Goal: Communication & Community: Answer question/provide support

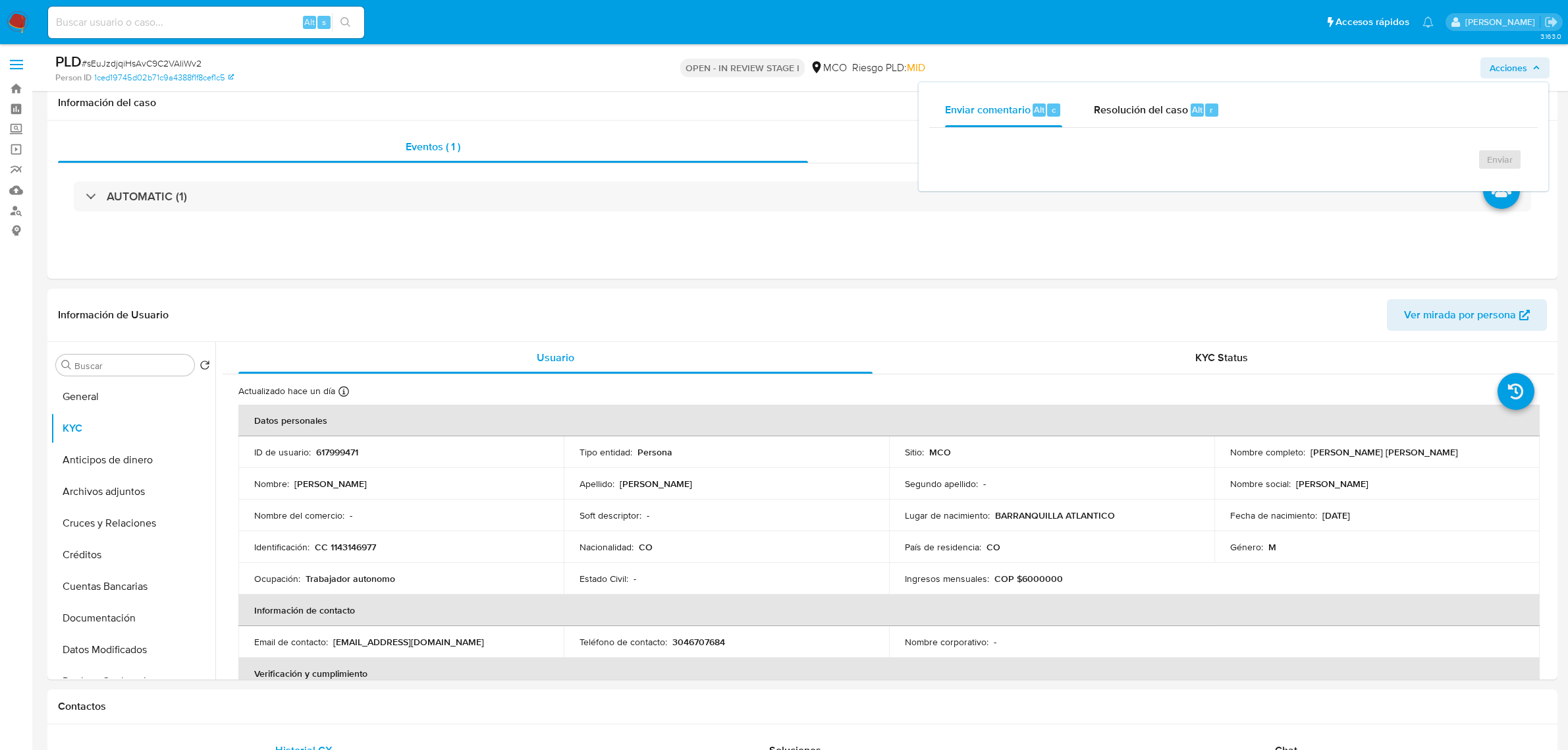
select select "10"
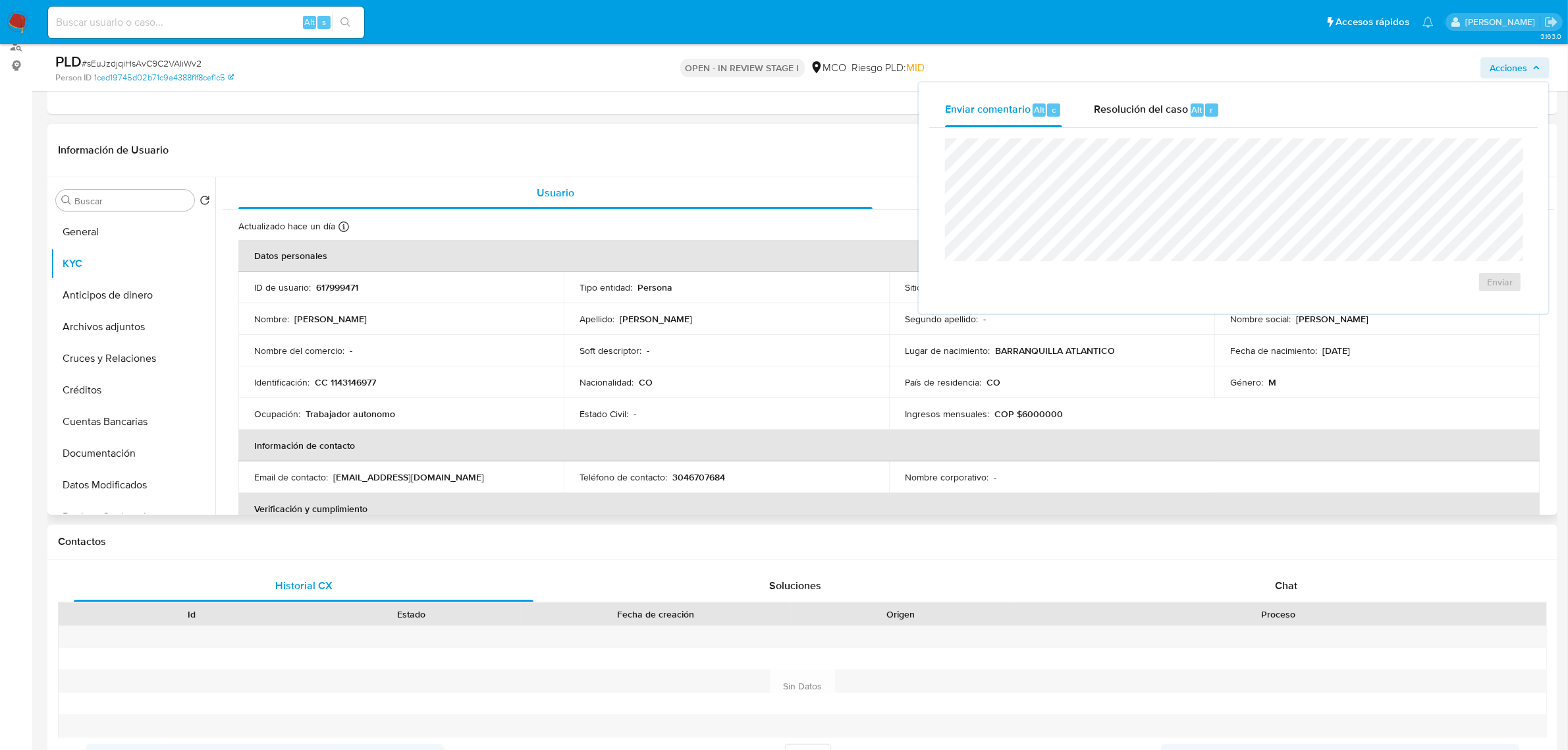
click at [782, 158] on header "Información de Usuario Ver mirada por persona" at bounding box center [803, 150] width 1489 height 32
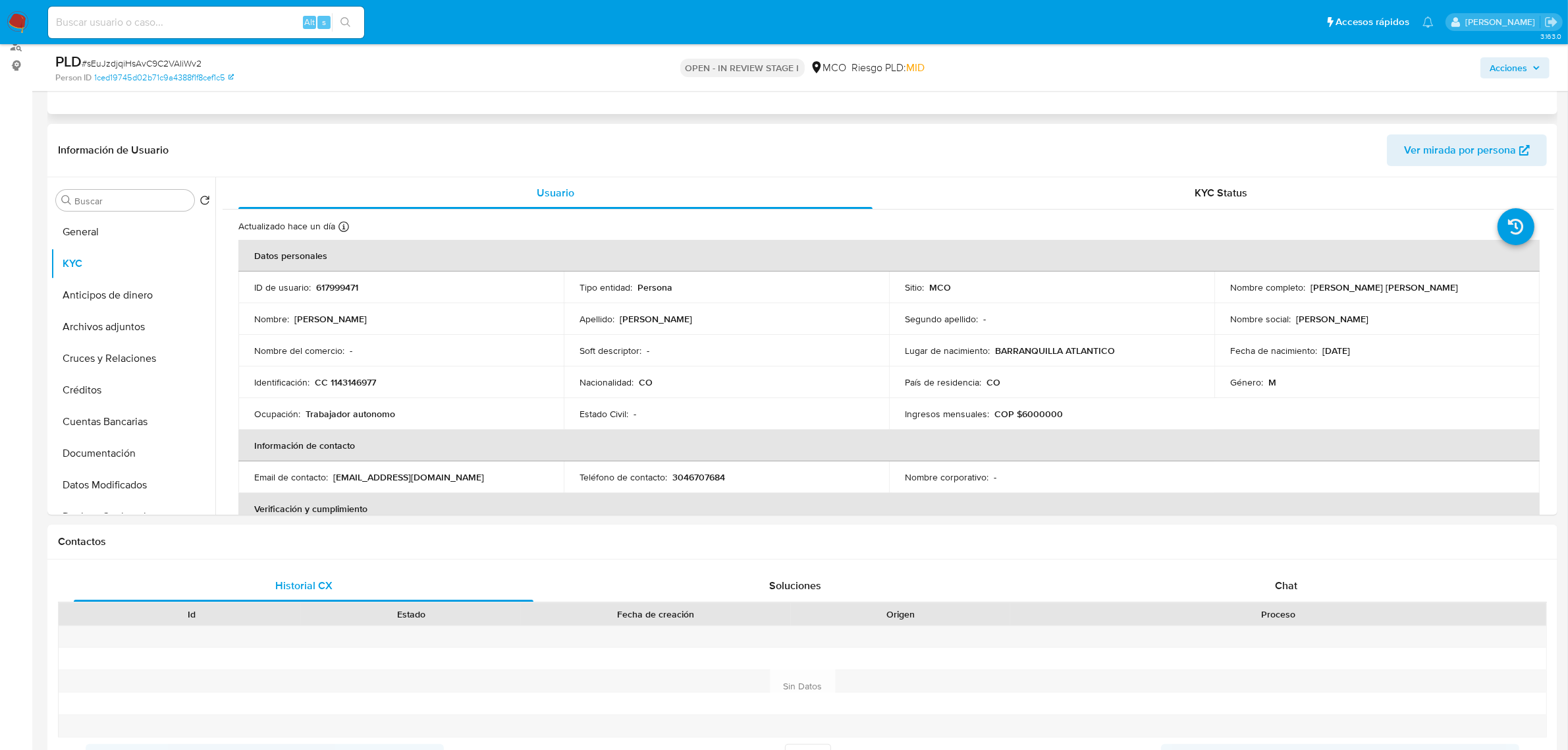
scroll to position [0, 0]
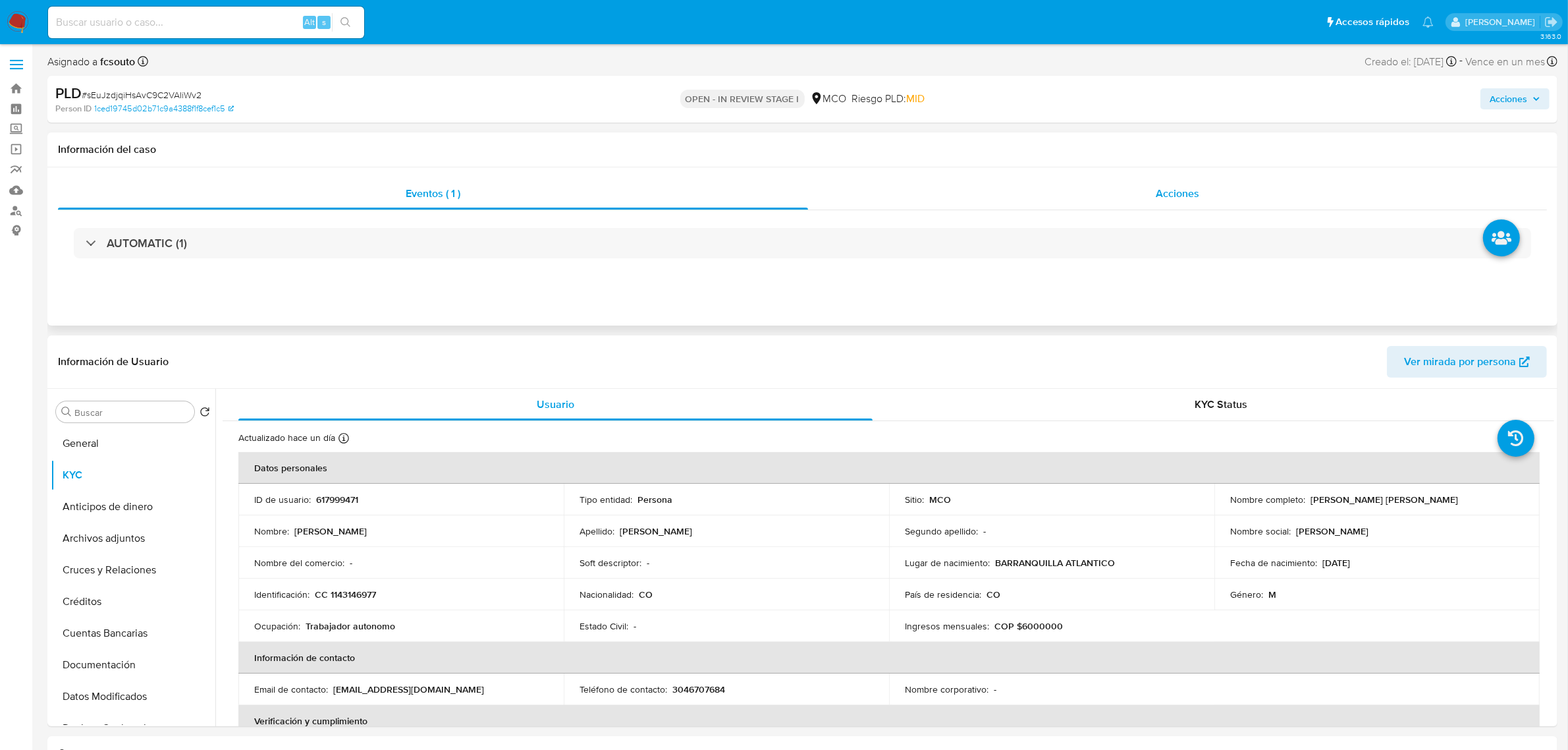
drag, startPoint x: 1153, startPoint y: 181, endPoint x: 1141, endPoint y: 185, distance: 12.6
click at [1153, 180] on div "Acciones" at bounding box center [1177, 194] width 739 height 32
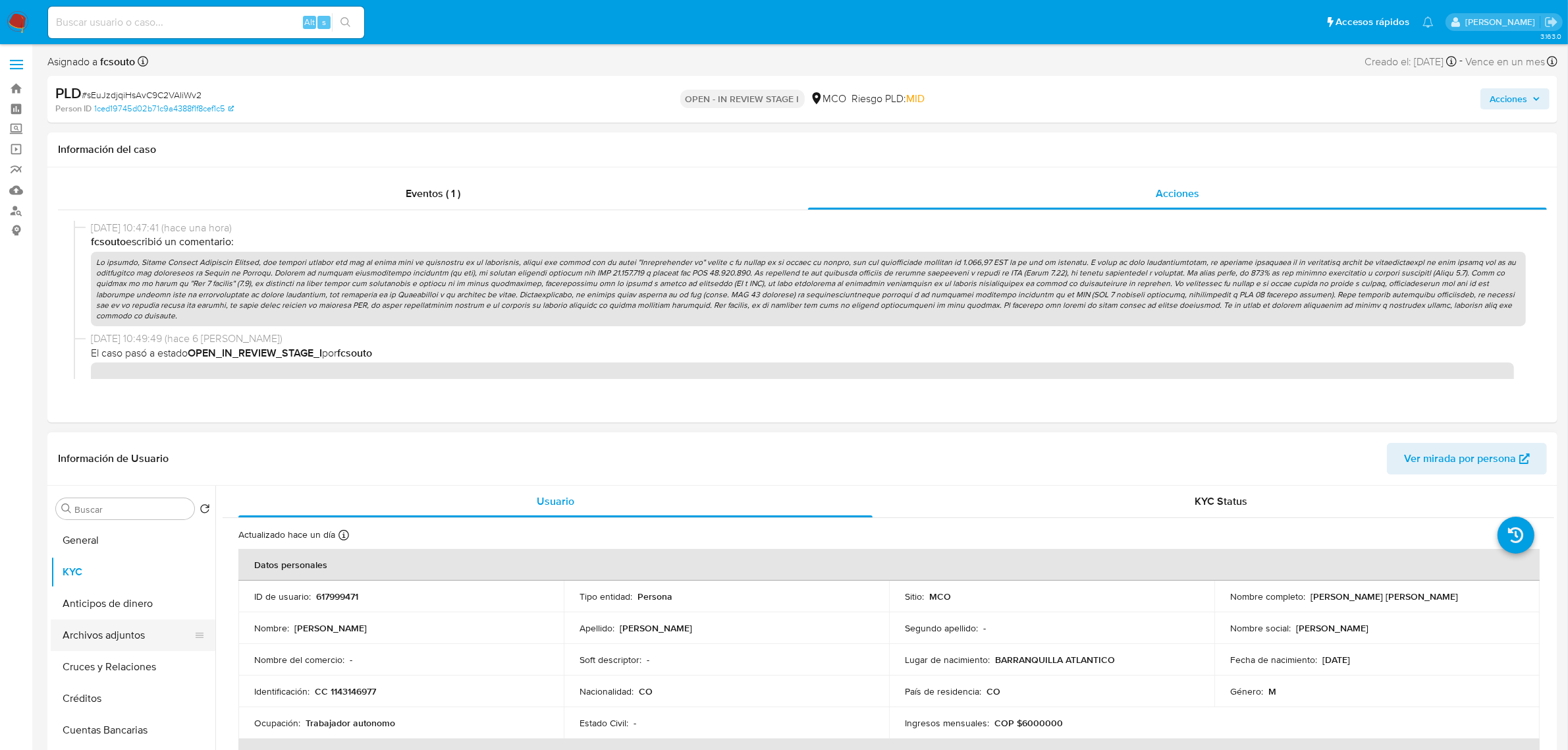
click at [100, 640] on button "Archivos adjuntos" at bounding box center [127, 634] width 154 height 32
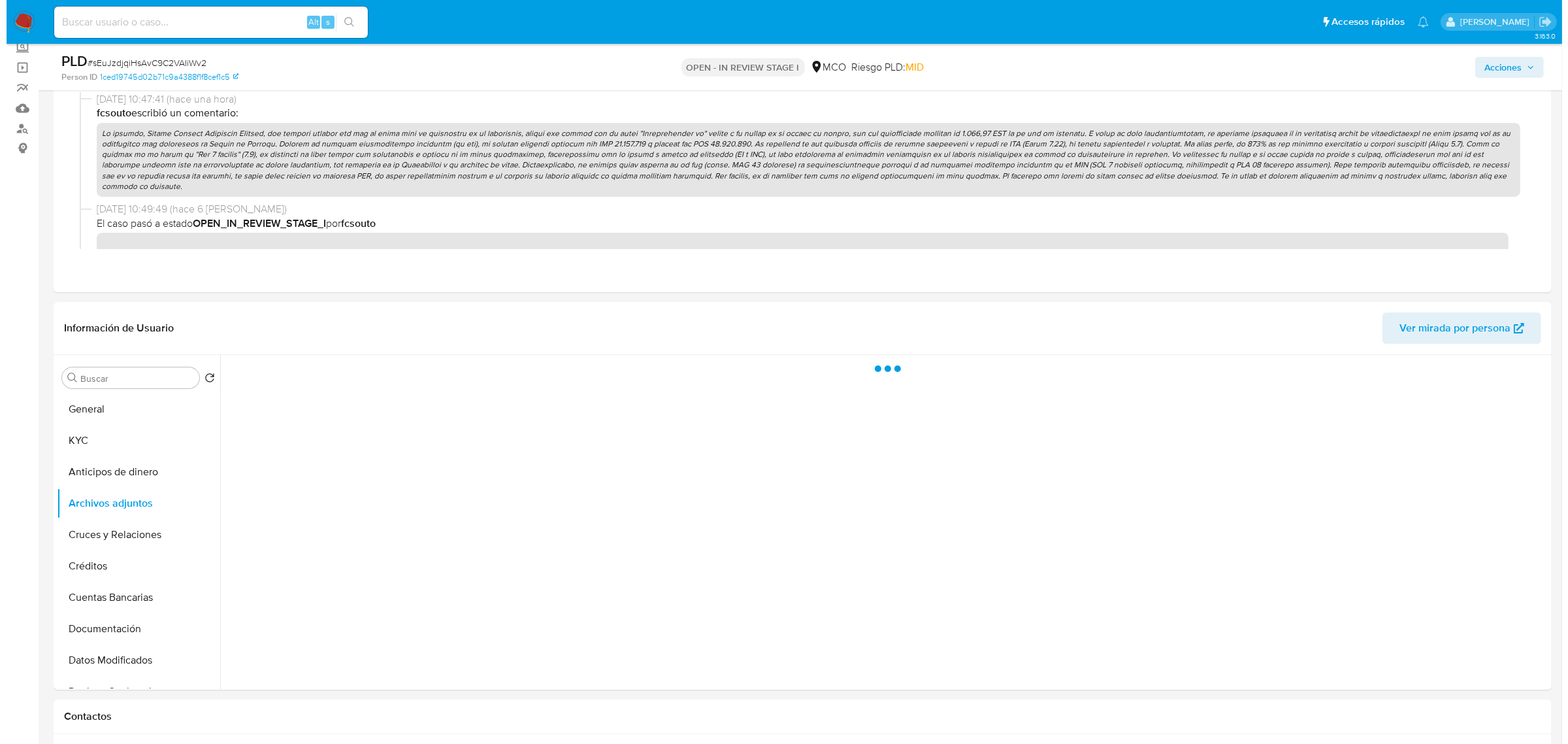
scroll to position [82, 0]
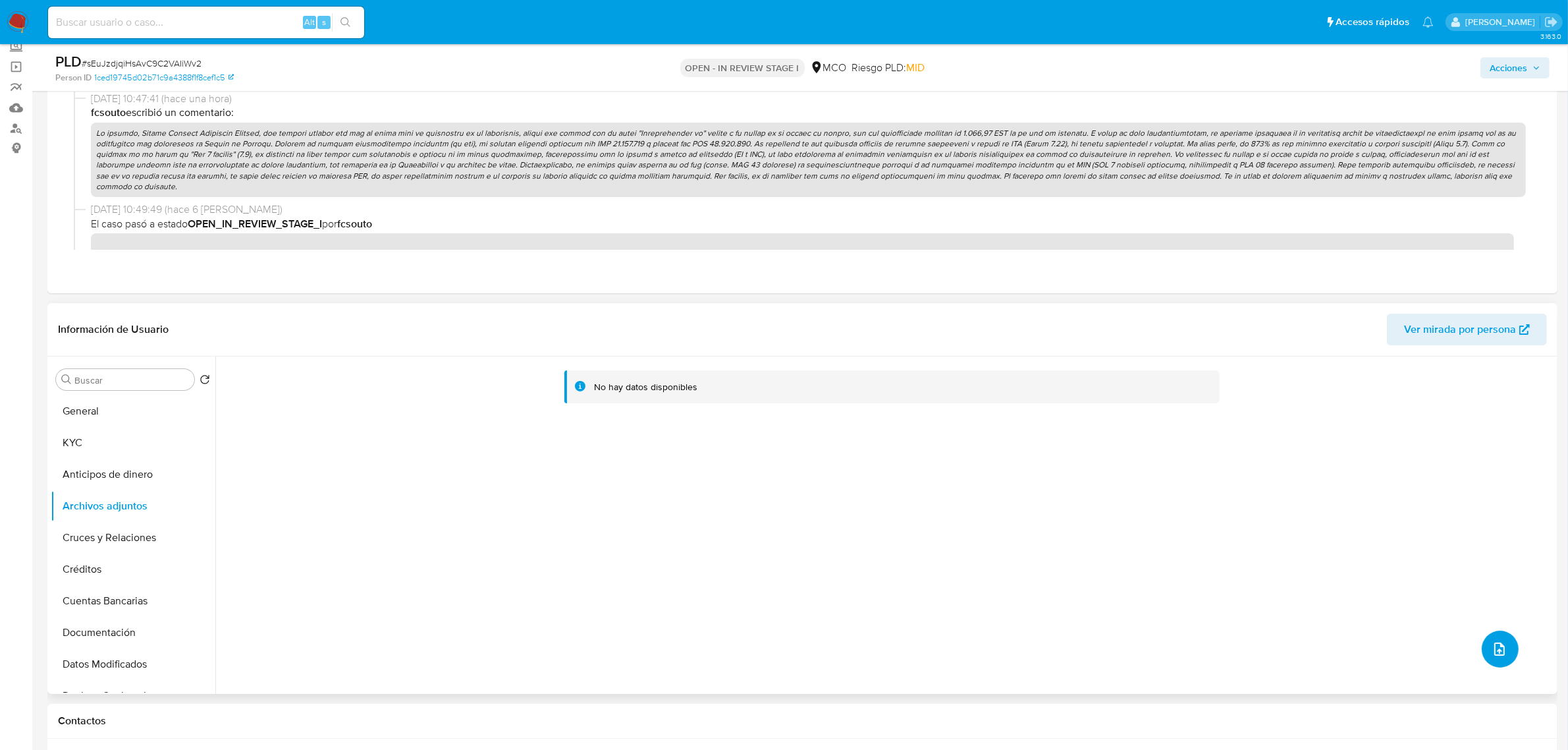
click at [1492, 650] on icon "upload-file" at bounding box center [1500, 648] width 15 height 15
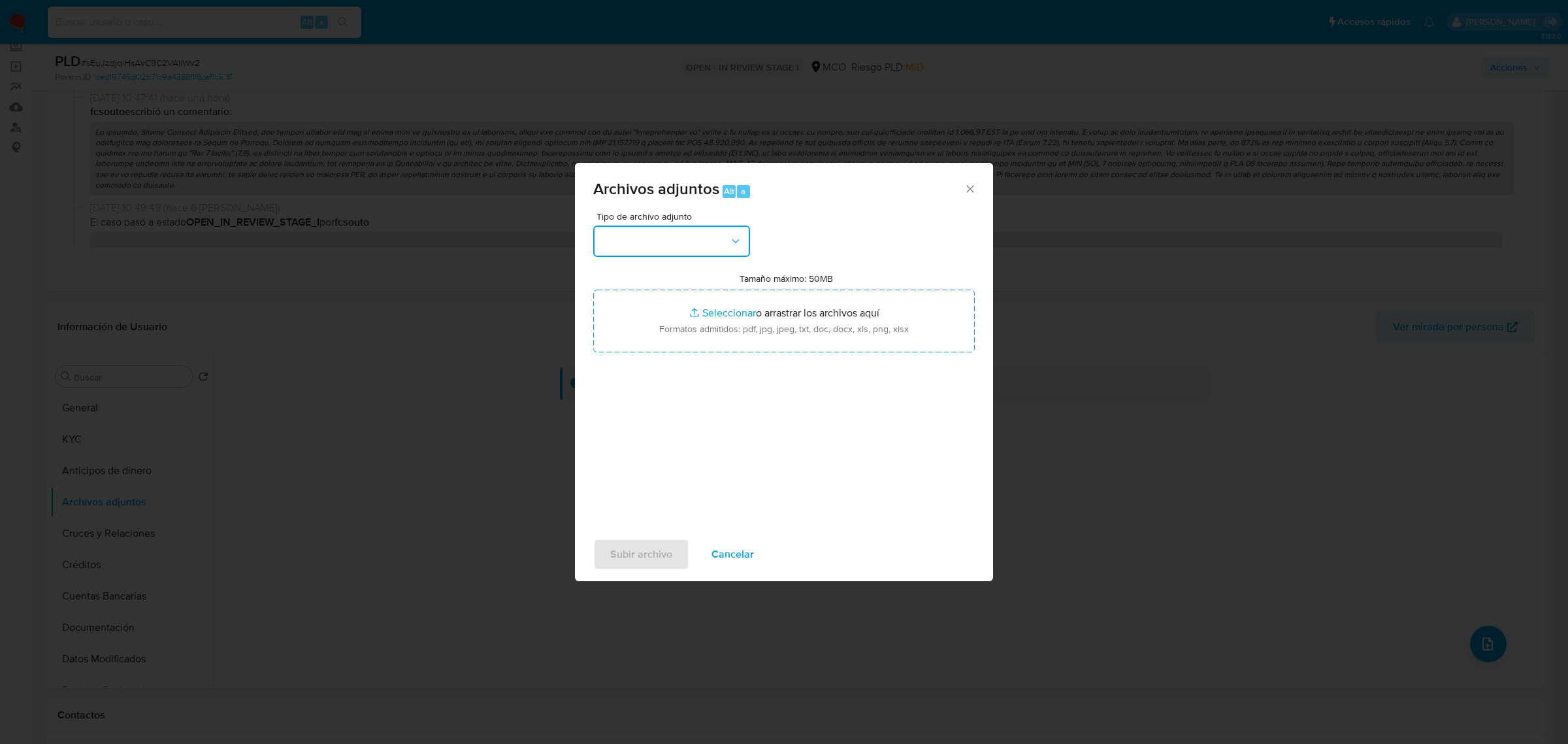
click at [694, 228] on button "button" at bounding box center [672, 241] width 157 height 31
click at [639, 420] on div "OTROS" at bounding box center [668, 413] width 134 height 31
click at [786, 273] on label "Tamaño máximo: 50MB Seleccionar archivos" at bounding box center [786, 278] width 93 height 12
click at [786, 290] on input "Tamaño máximo: 50MB Seleccionar archivos" at bounding box center [784, 321] width 382 height 63
click at [739, 547] on span "Cancelar" at bounding box center [733, 553] width 42 height 28
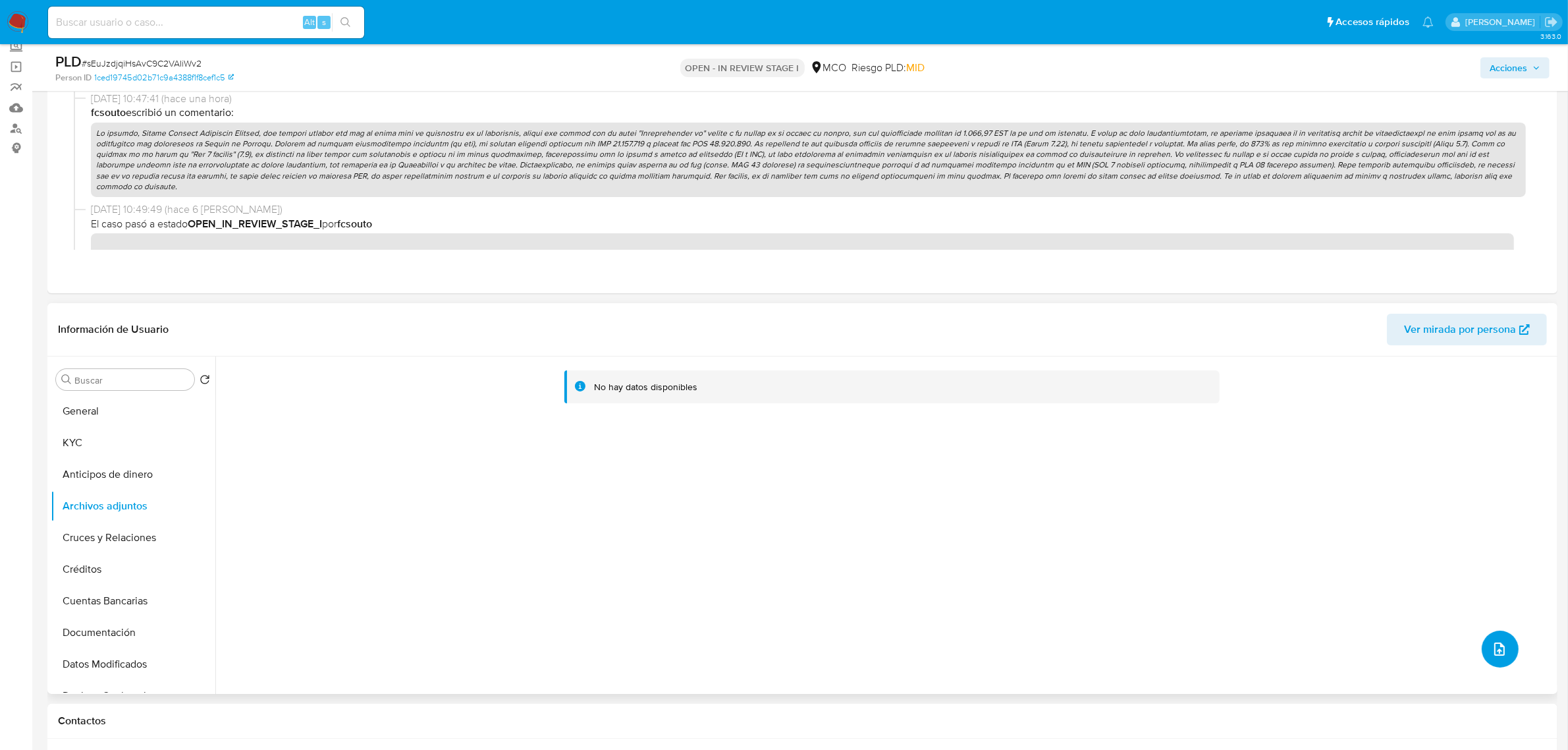
click at [1493, 650] on icon "upload-file" at bounding box center [1500, 648] width 15 height 15
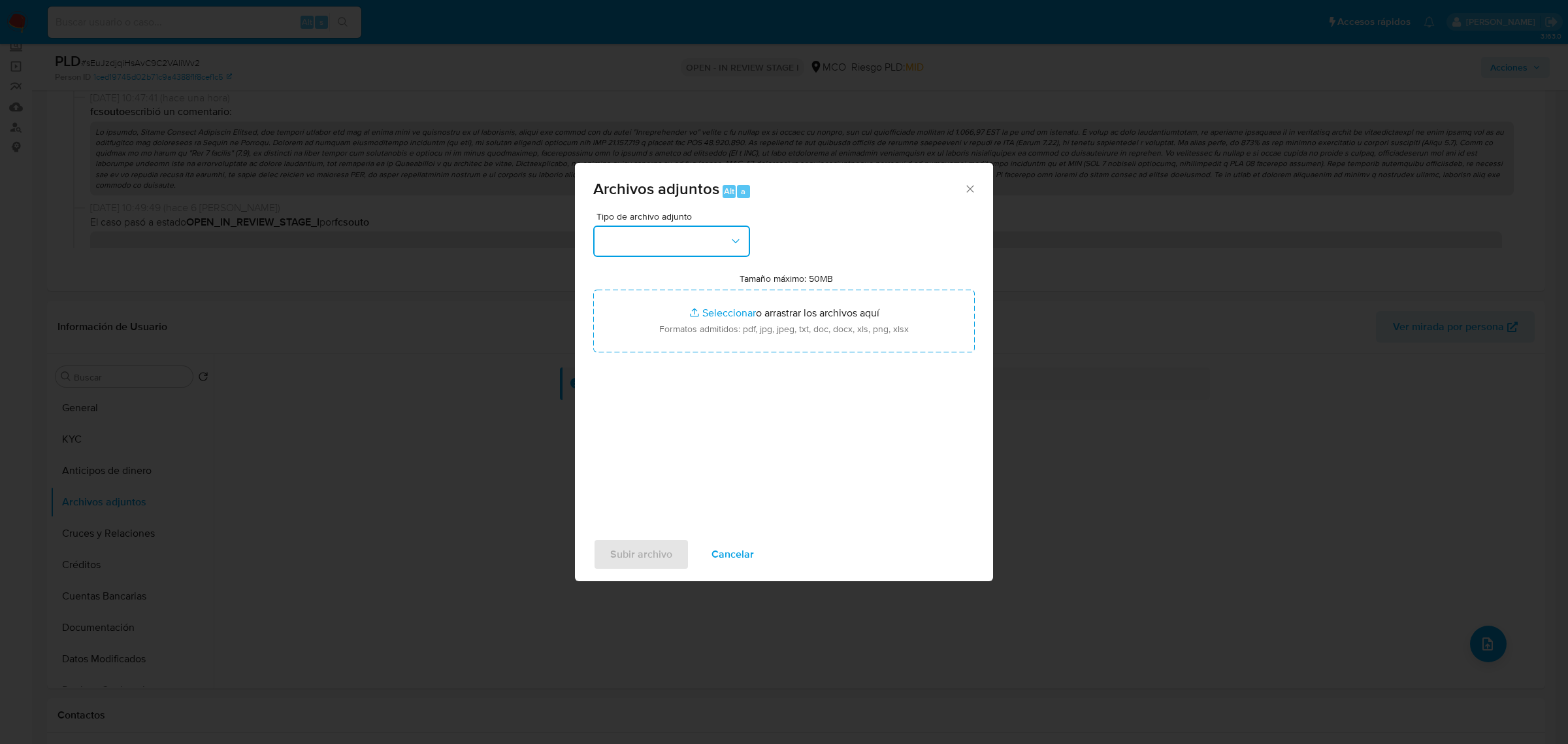
click at [693, 236] on button "button" at bounding box center [672, 241] width 157 height 31
click at [642, 429] on div "OTROS" at bounding box center [668, 413] width 134 height 31
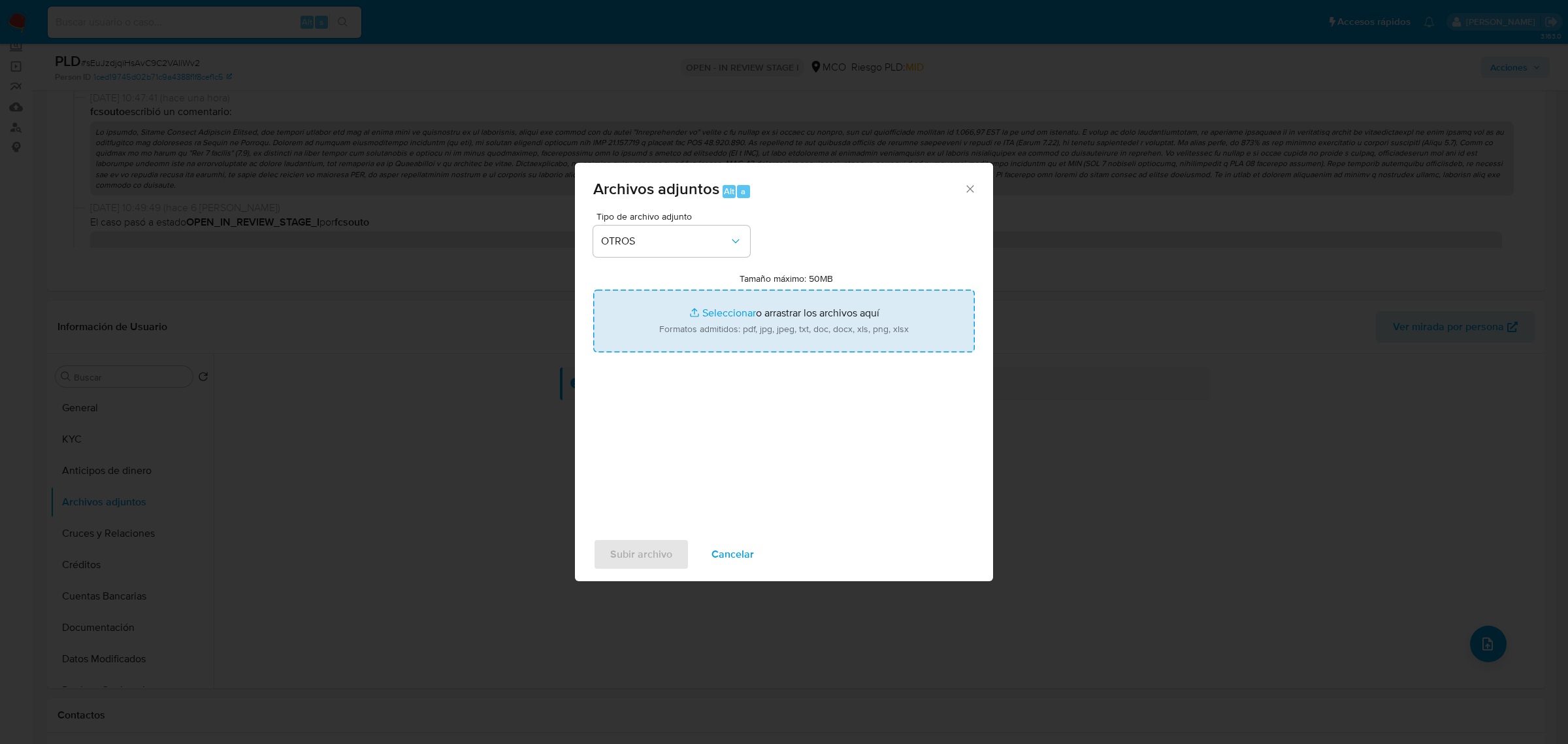
click at [766, 311] on input "Tamaño máximo: 50MB Seleccionar archivos" at bounding box center [784, 321] width 382 height 63
type input "C:\fakepath\617999471 - 15_10_2025.pdf"
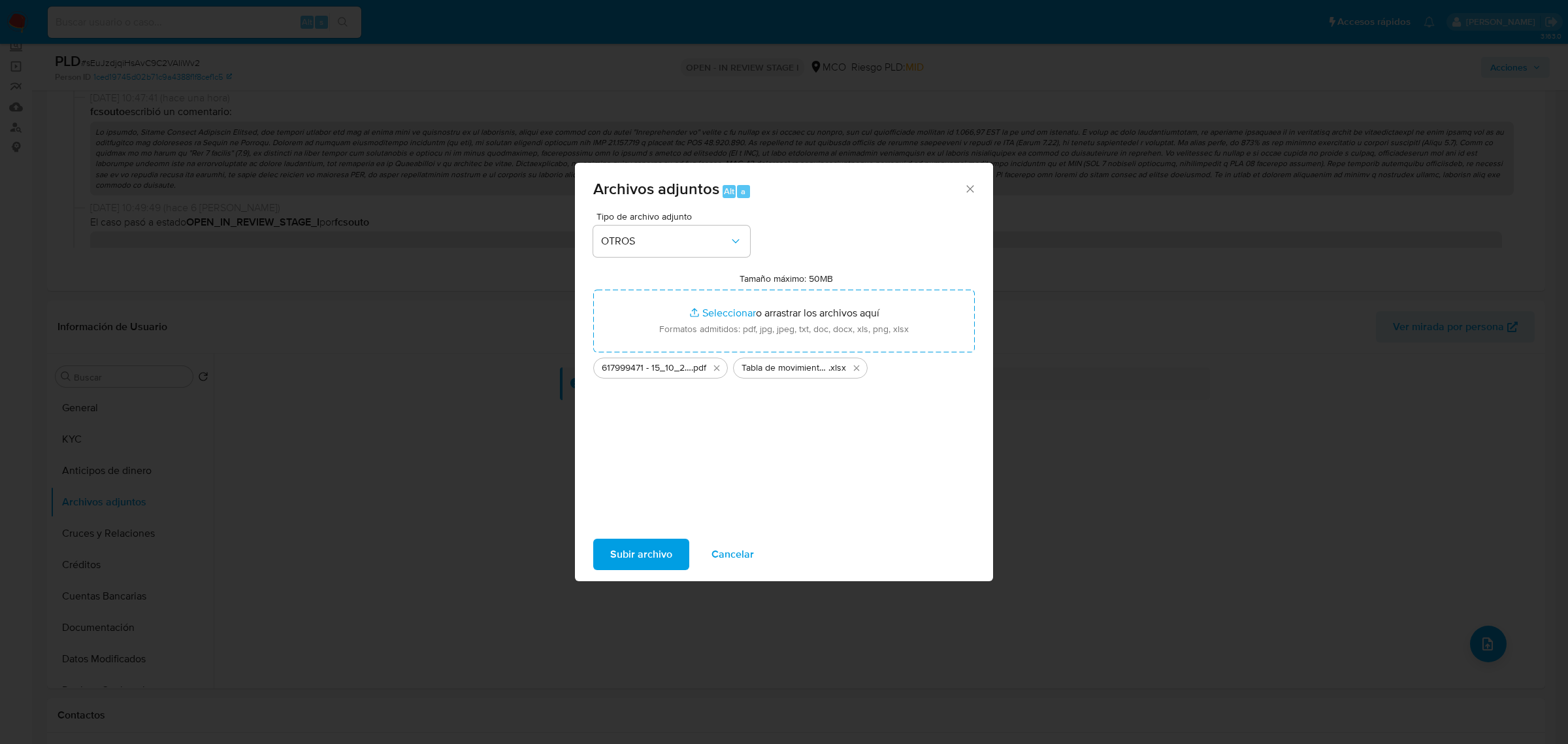
click at [637, 551] on span "Subir archivo" at bounding box center [641, 553] width 62 height 28
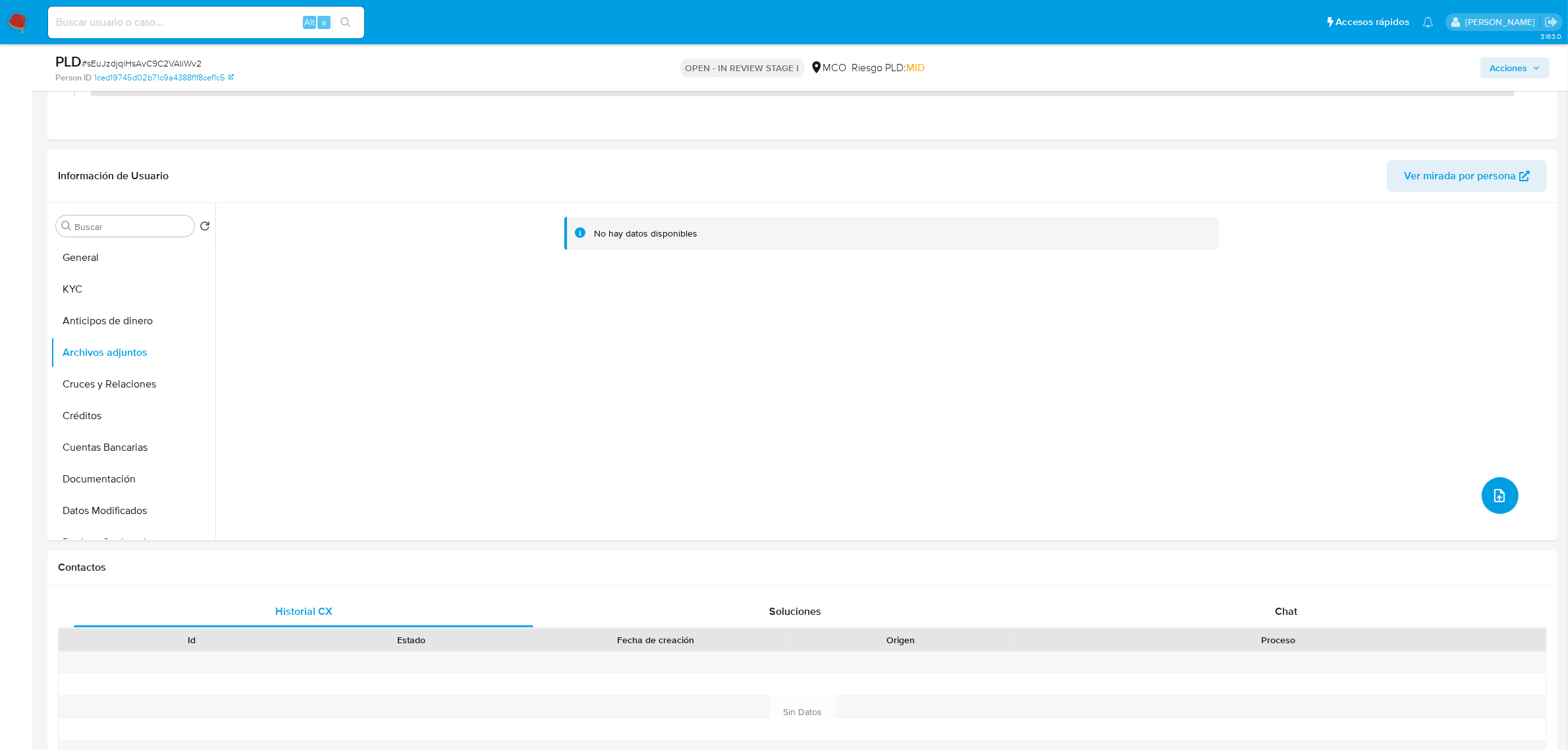
scroll to position [494, 0]
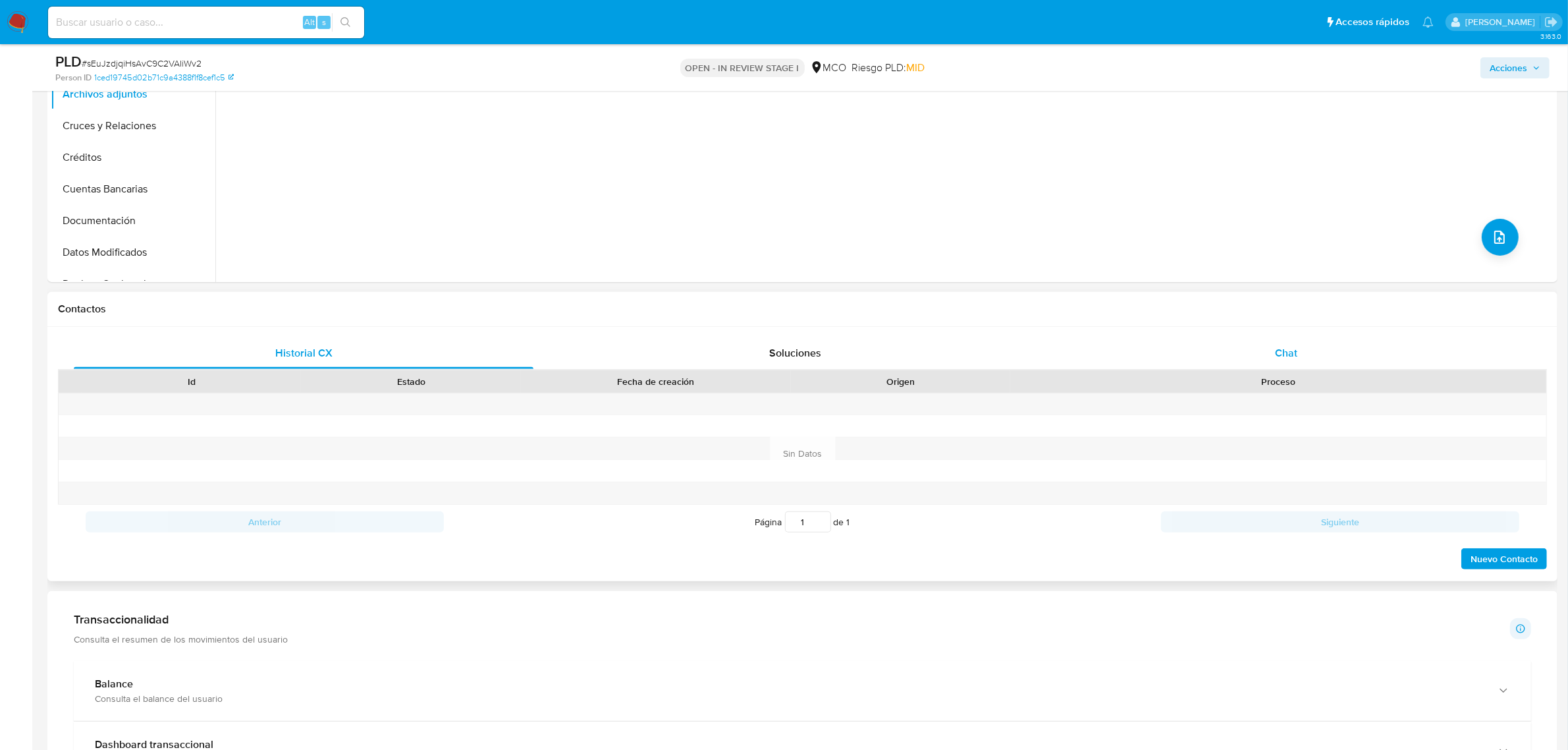
click at [1313, 346] on div "Chat" at bounding box center [1286, 353] width 460 height 32
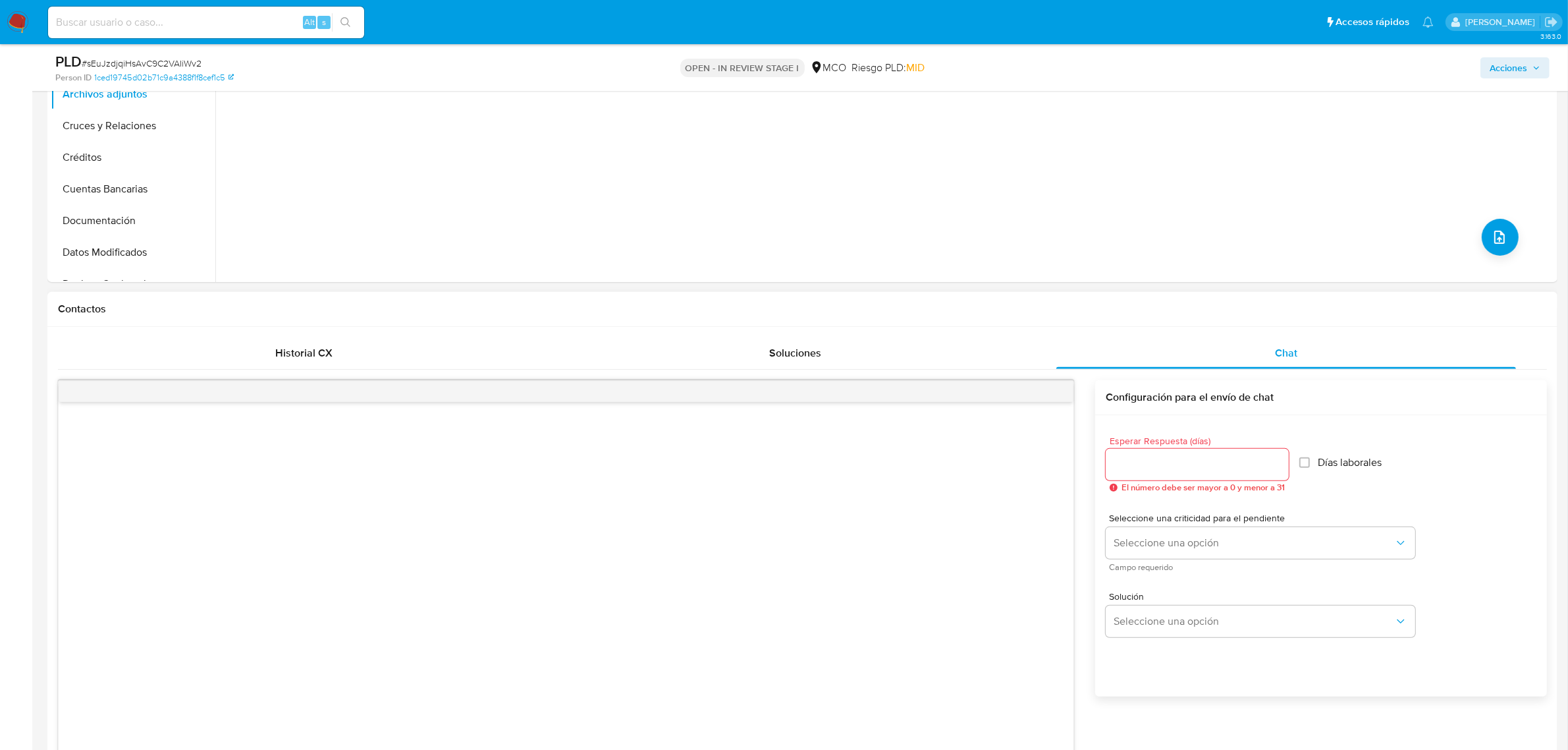
click at [1174, 475] on div at bounding box center [1197, 464] width 183 height 32
click at [1177, 473] on input "Esperar Respuesta (días)" at bounding box center [1197, 464] width 183 height 17
type input "3"
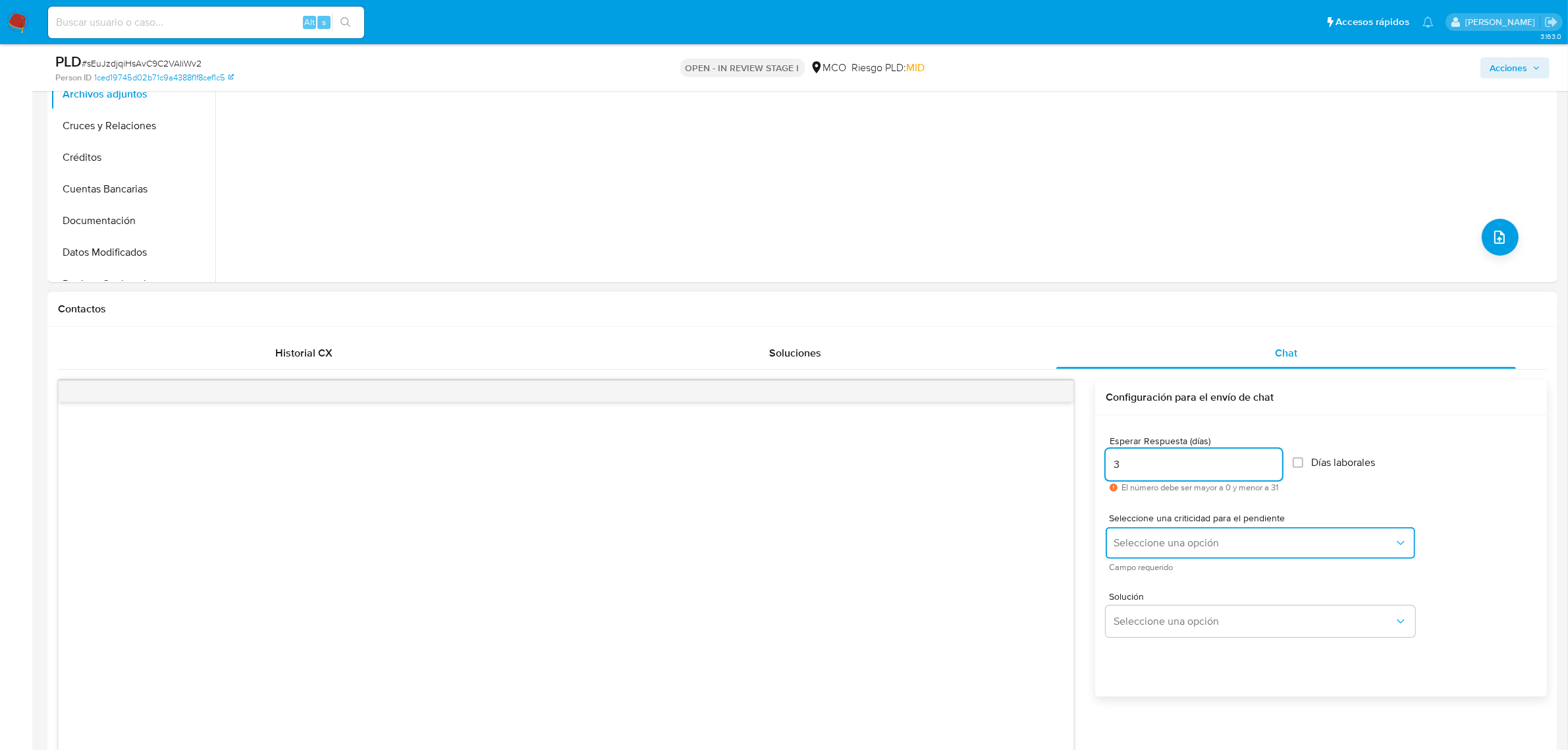
click at [1164, 556] on button "Seleccione una opción" at bounding box center [1260, 542] width 310 height 32
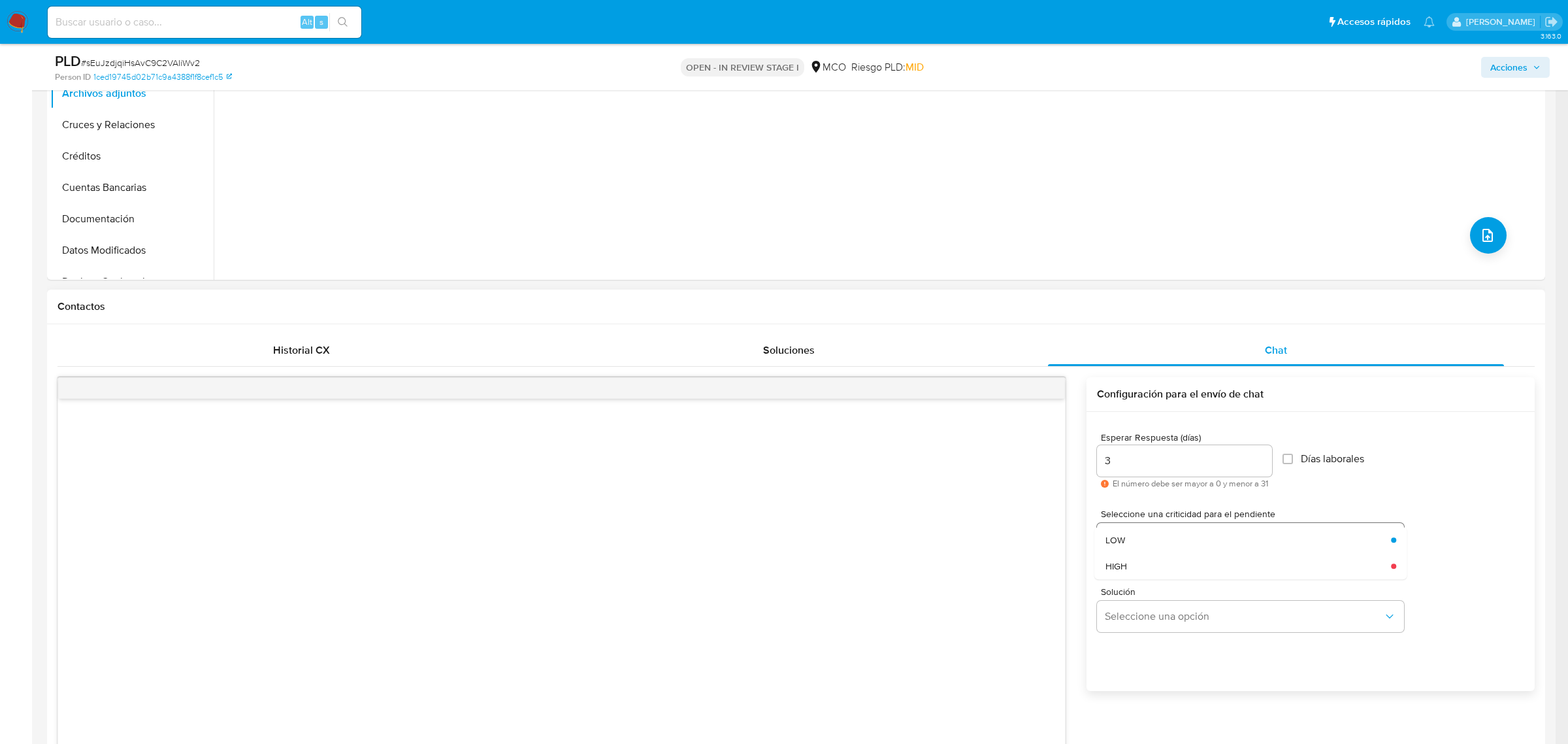
click at [1155, 551] on div "LOW" at bounding box center [1245, 540] width 278 height 26
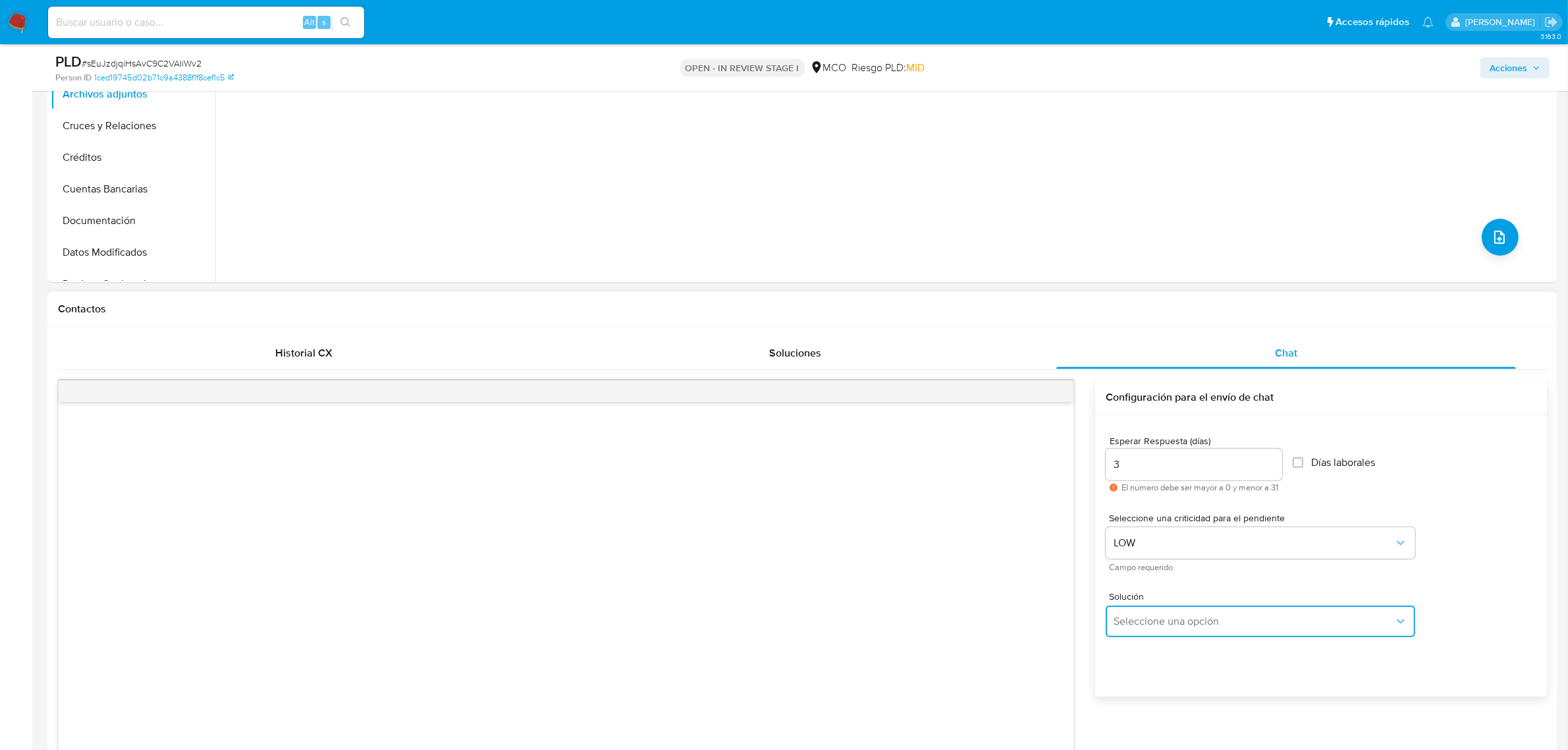
click at [1160, 612] on button "Seleccione una opción" at bounding box center [1260, 621] width 310 height 32
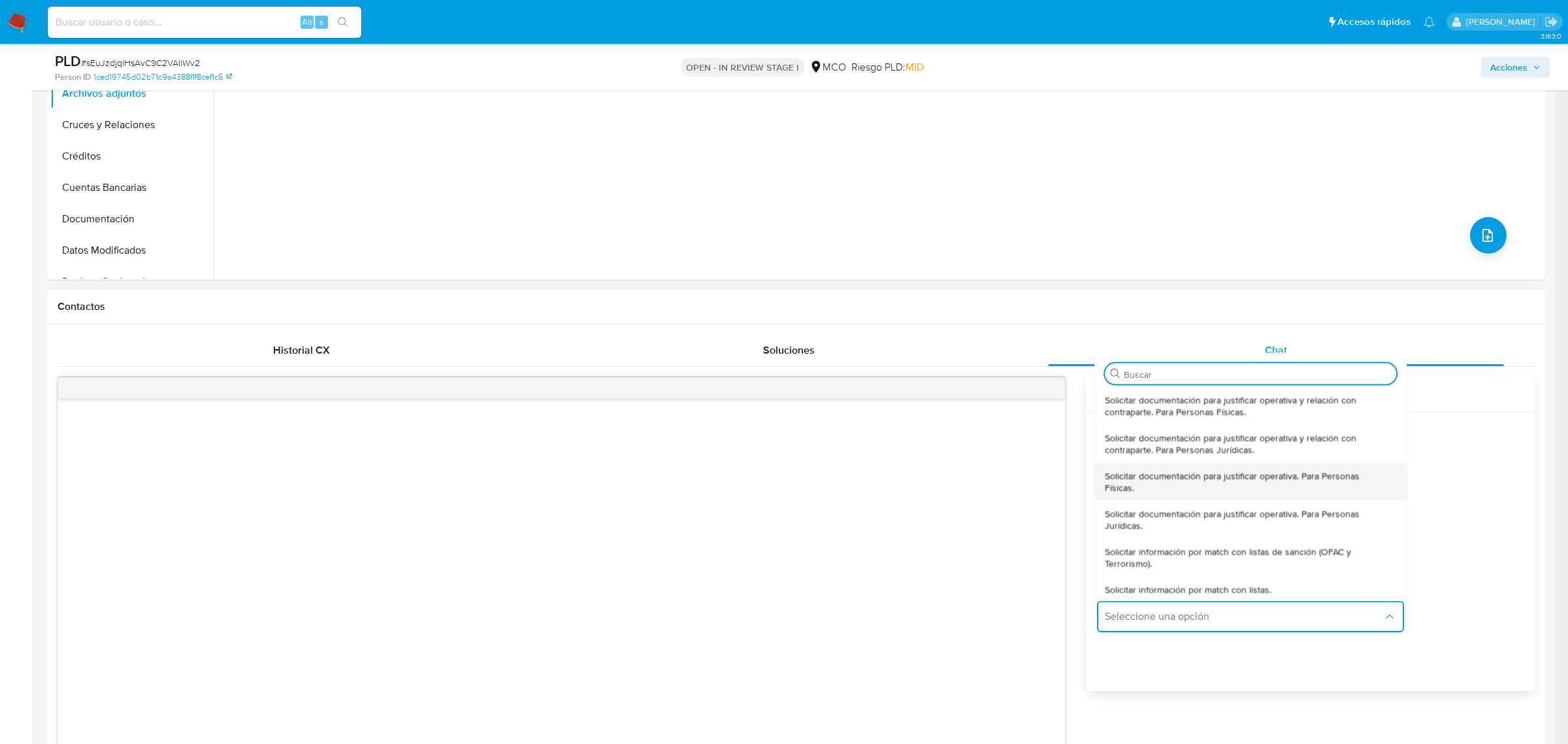
click at [1145, 486] on span "Solicitar documentación para justificar operativa. Para Personas Físicas." at bounding box center [1248, 481] width 284 height 23
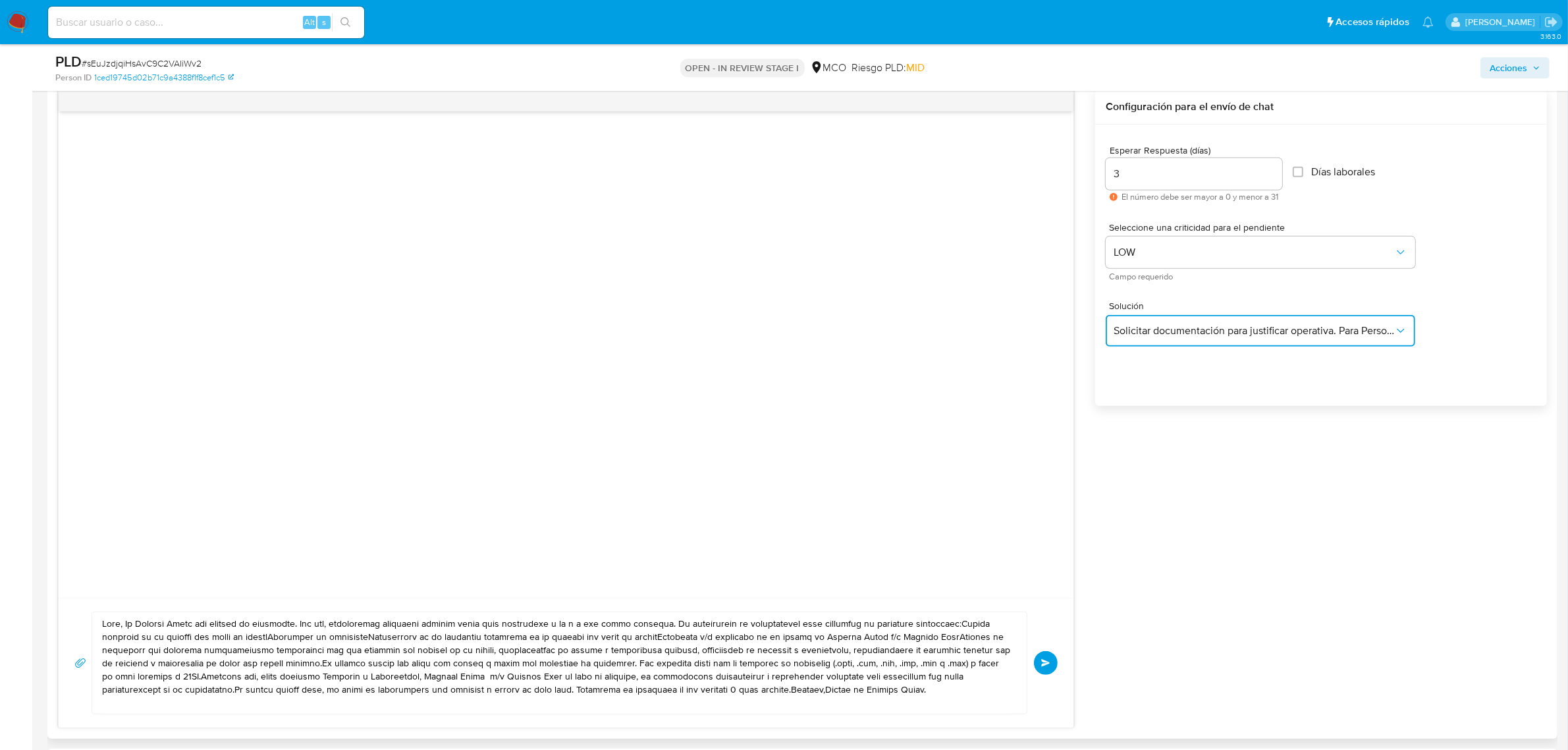
scroll to position [824, 0]
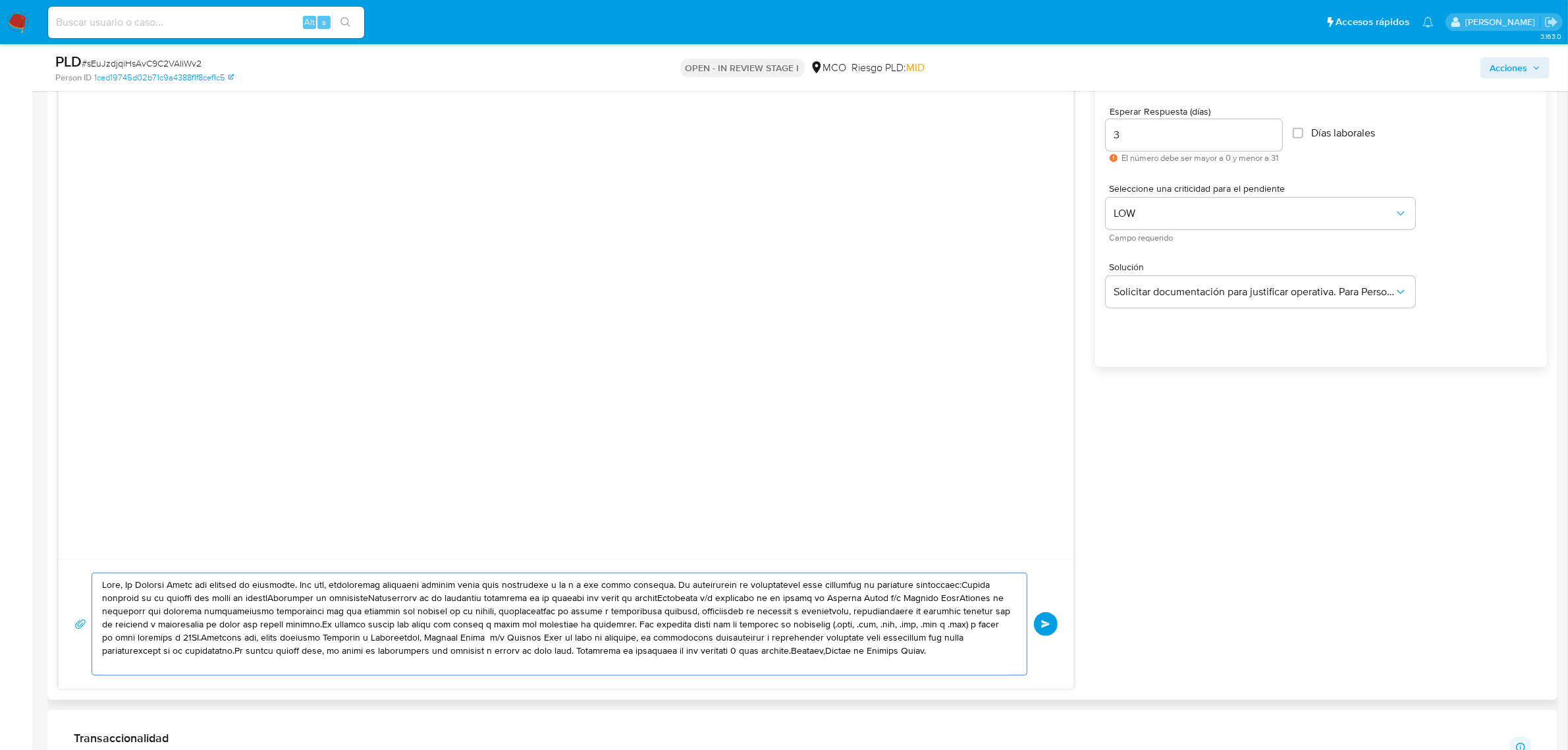
click at [127, 584] on textarea at bounding box center [556, 624] width 908 height 102
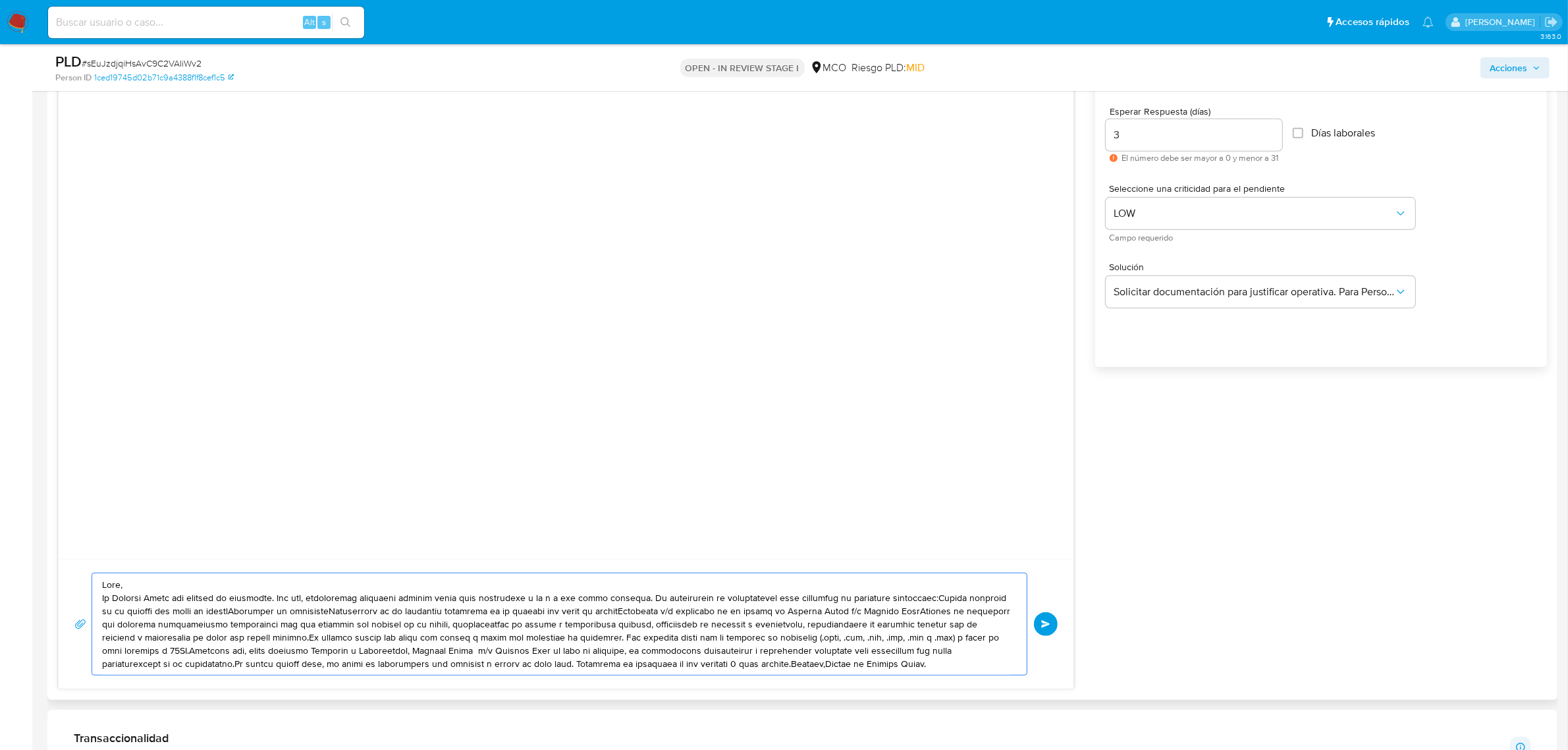
click at [638, 598] on textarea at bounding box center [556, 624] width 908 height 102
click at [383, 612] on textarea at bounding box center [556, 631] width 908 height 115
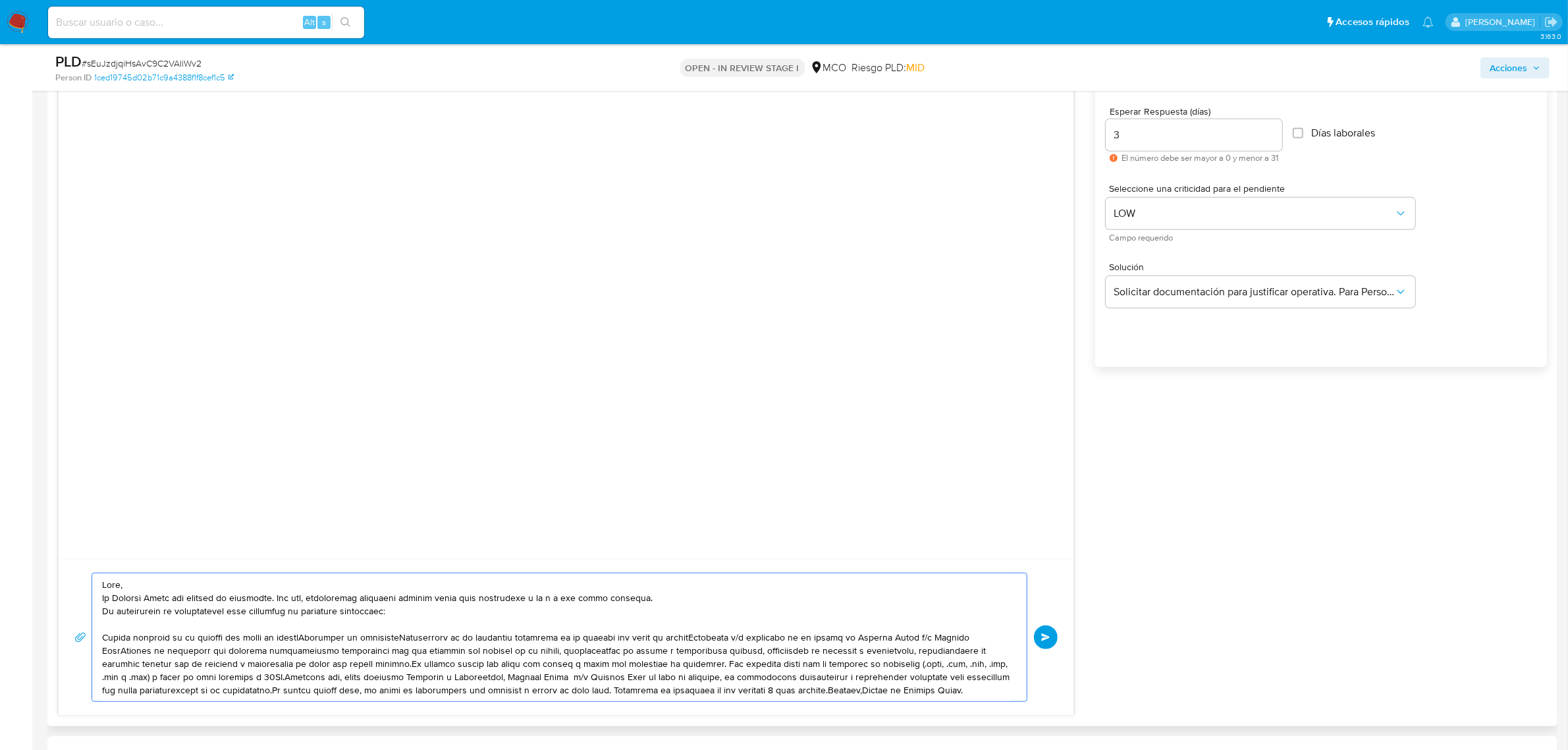
click at [317, 639] on textarea at bounding box center [556, 637] width 908 height 128
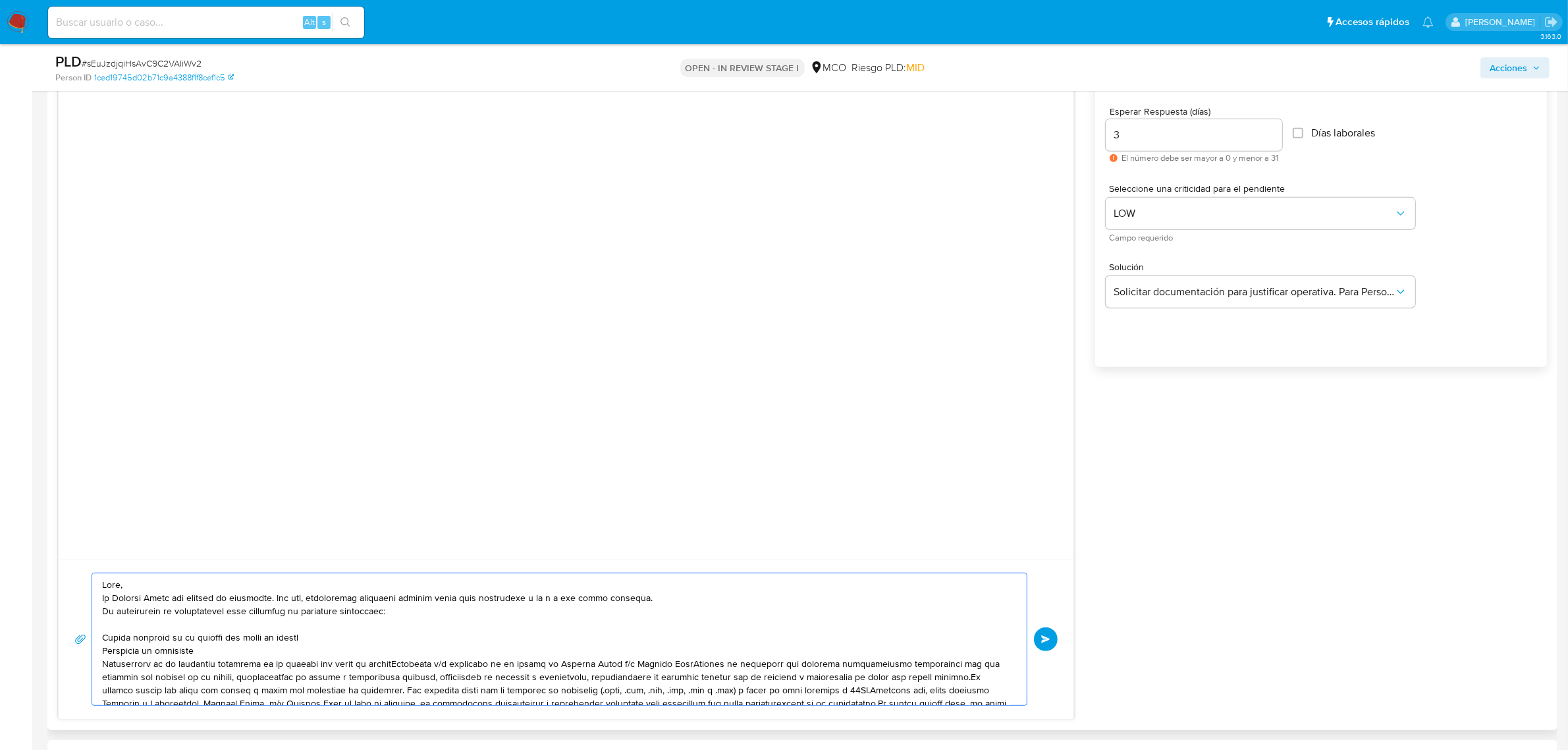
click at [399, 663] on textarea at bounding box center [556, 639] width 908 height 132
click at [397, 676] on textarea at bounding box center [556, 639] width 908 height 132
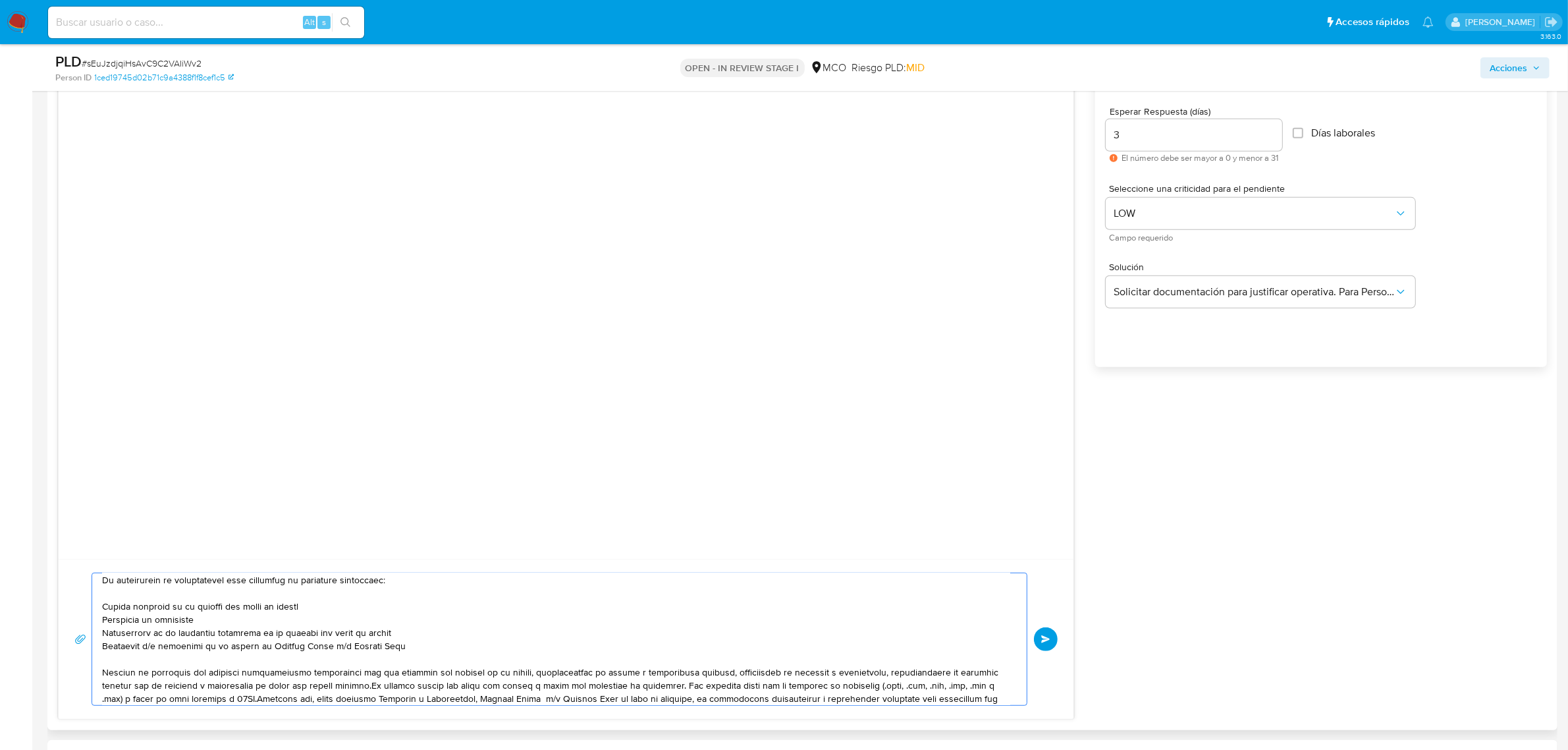
scroll to position [44, 0]
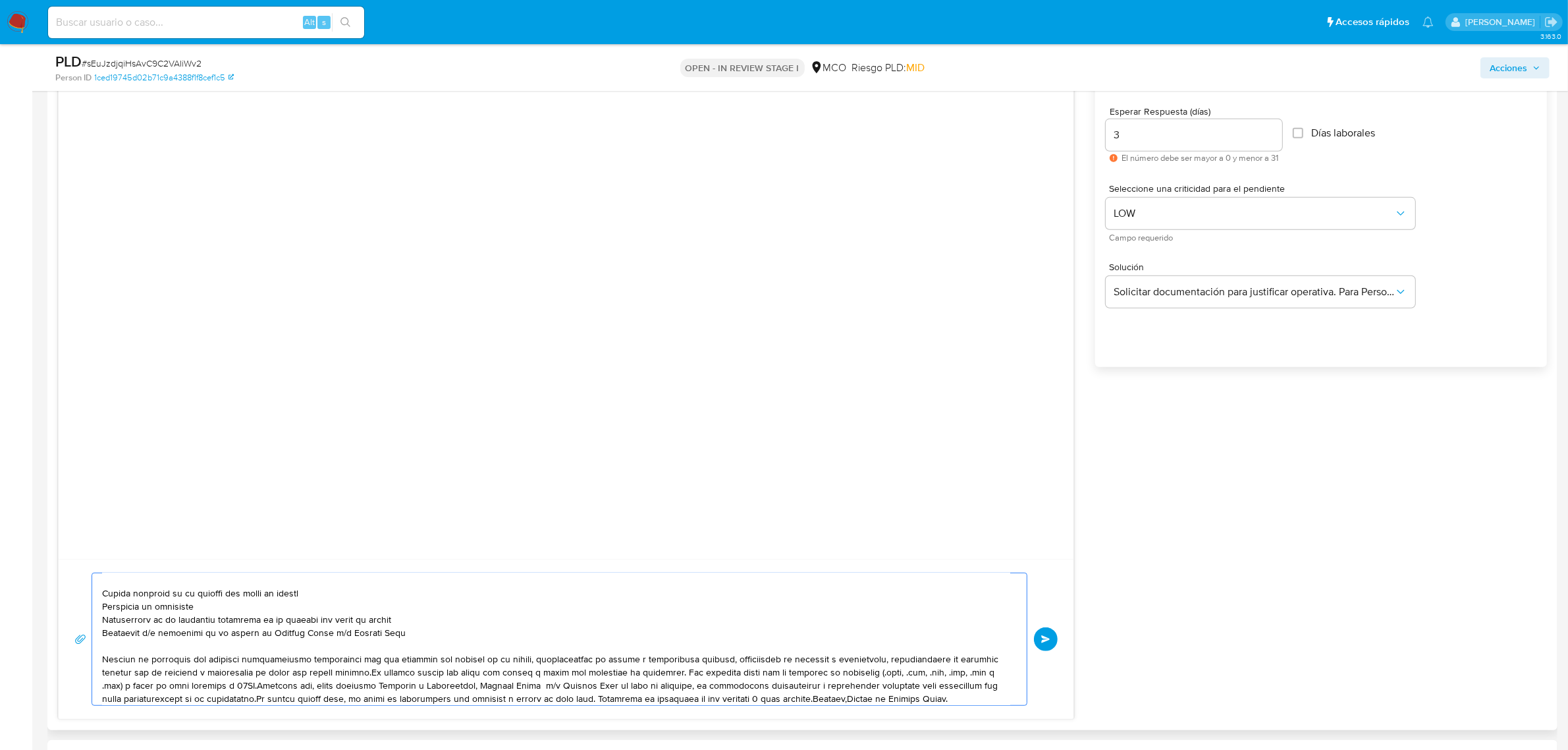
click at [677, 676] on textarea at bounding box center [556, 639] width 908 height 132
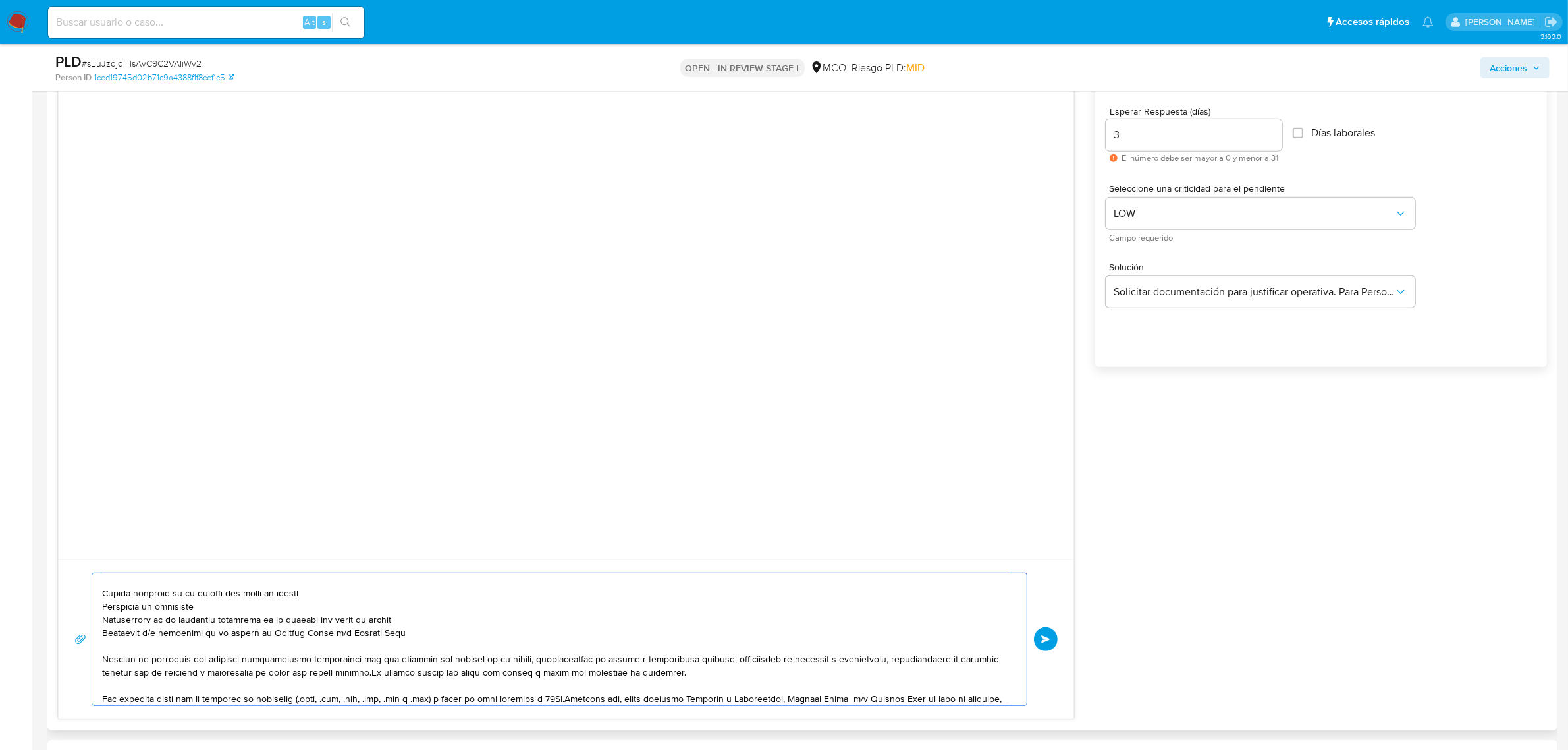
drag, startPoint x: 374, startPoint y: 676, endPoint x: 692, endPoint y: 677, distance: 318.0
click at [692, 677] on textarea at bounding box center [556, 639] width 908 height 132
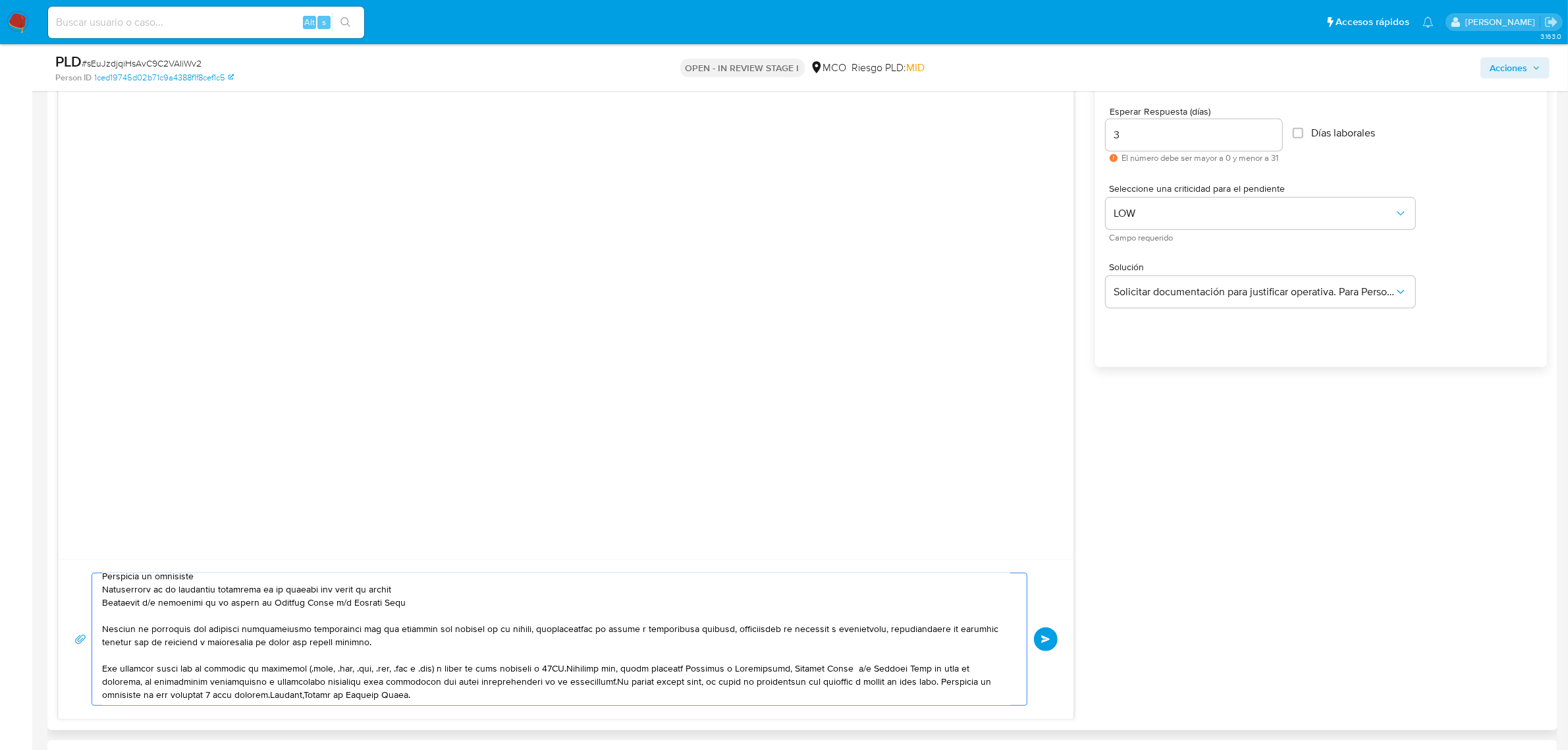
click at [567, 669] on textarea at bounding box center [556, 639] width 908 height 132
click at [564, 669] on textarea at bounding box center [556, 639] width 908 height 132
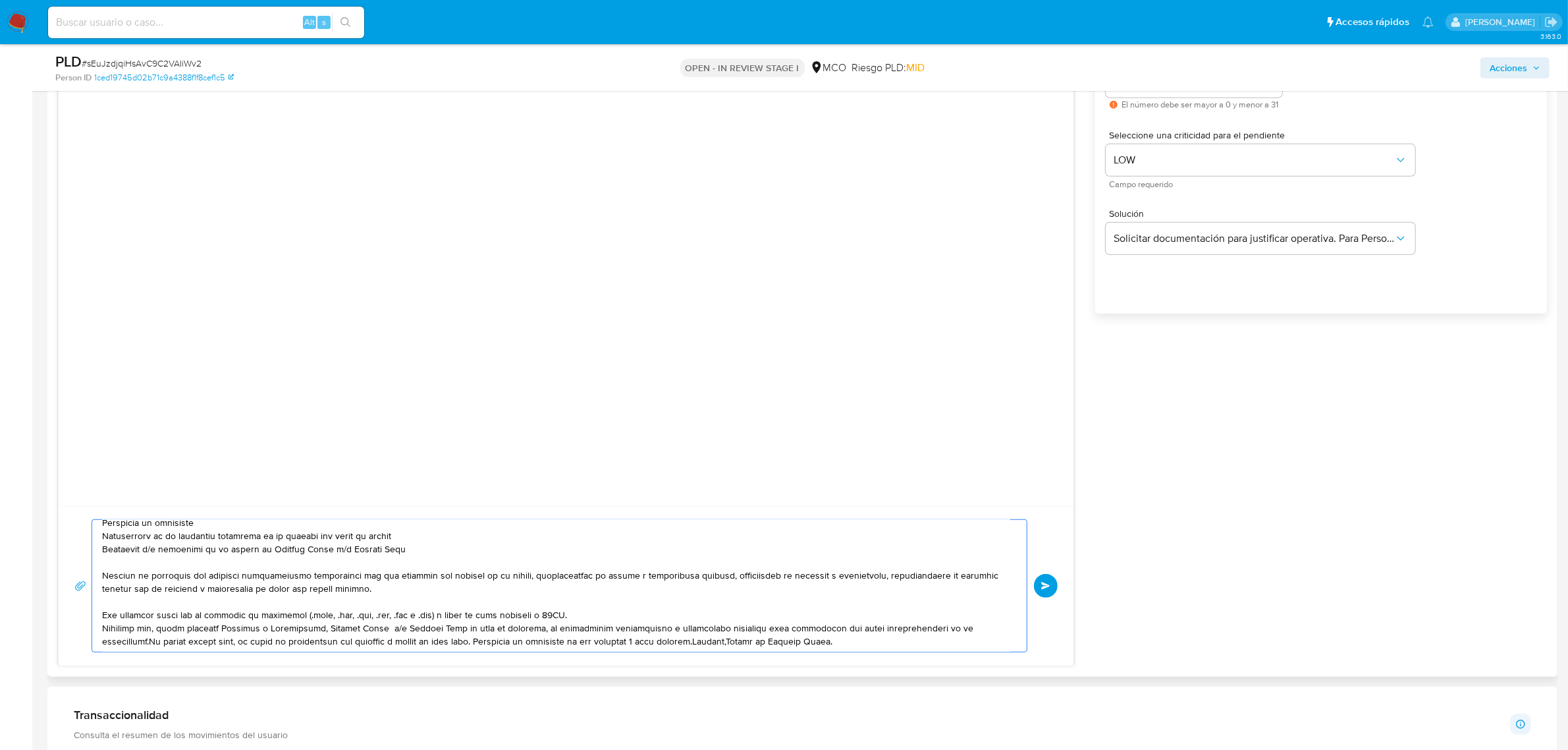
scroll to position [906, 0]
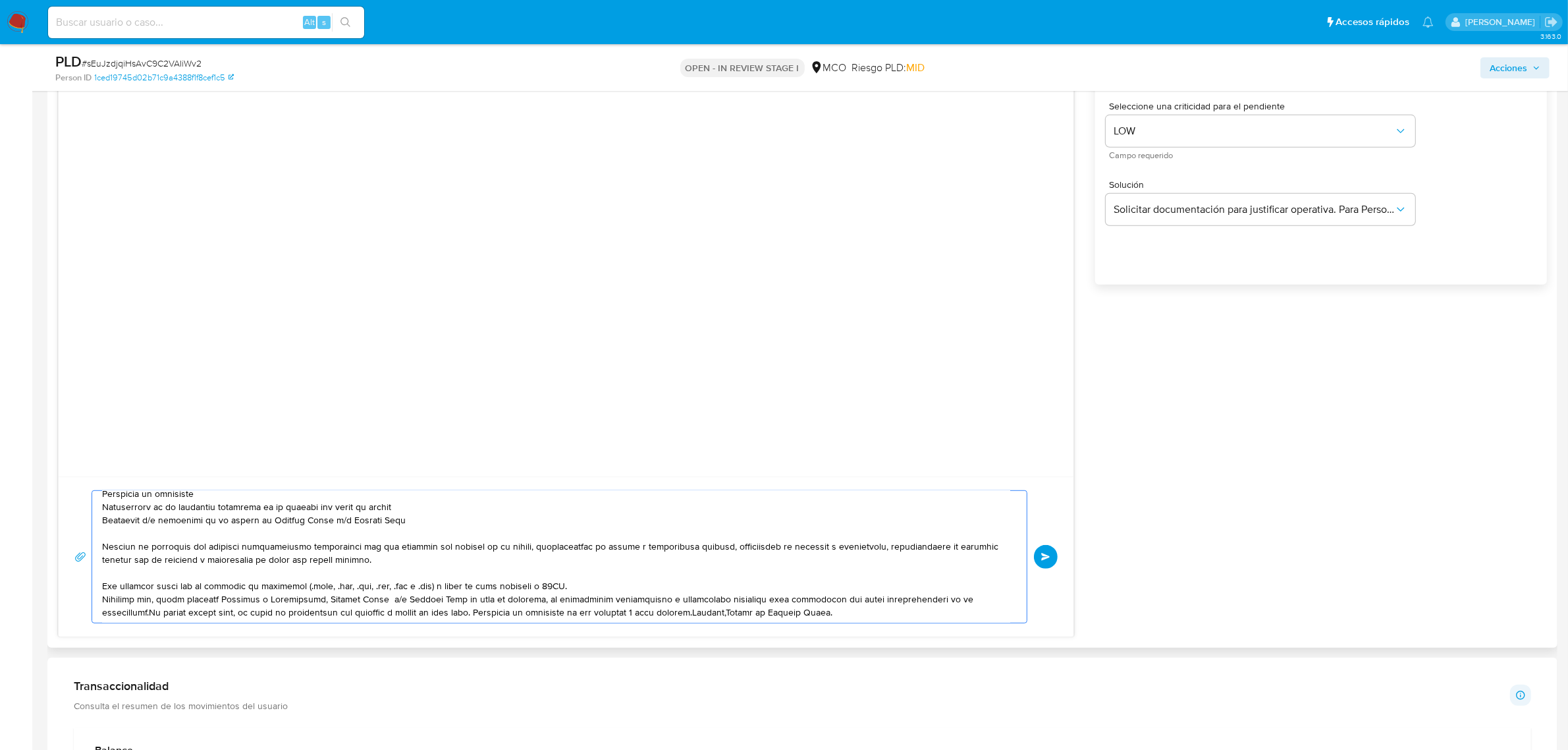
click at [389, 598] on textarea at bounding box center [556, 556] width 908 height 132
click at [492, 609] on textarea at bounding box center [556, 556] width 908 height 132
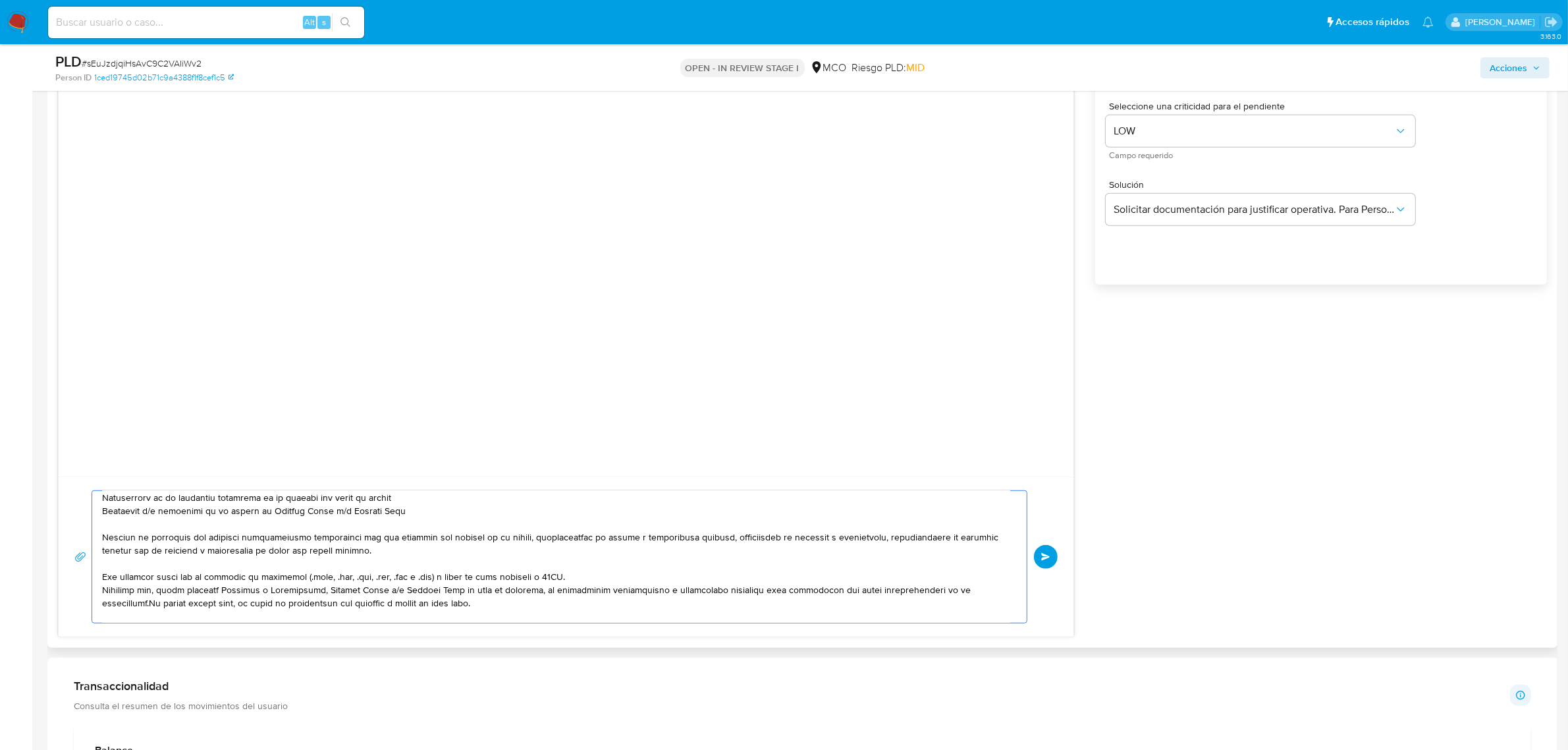
scroll to position [97, 0]
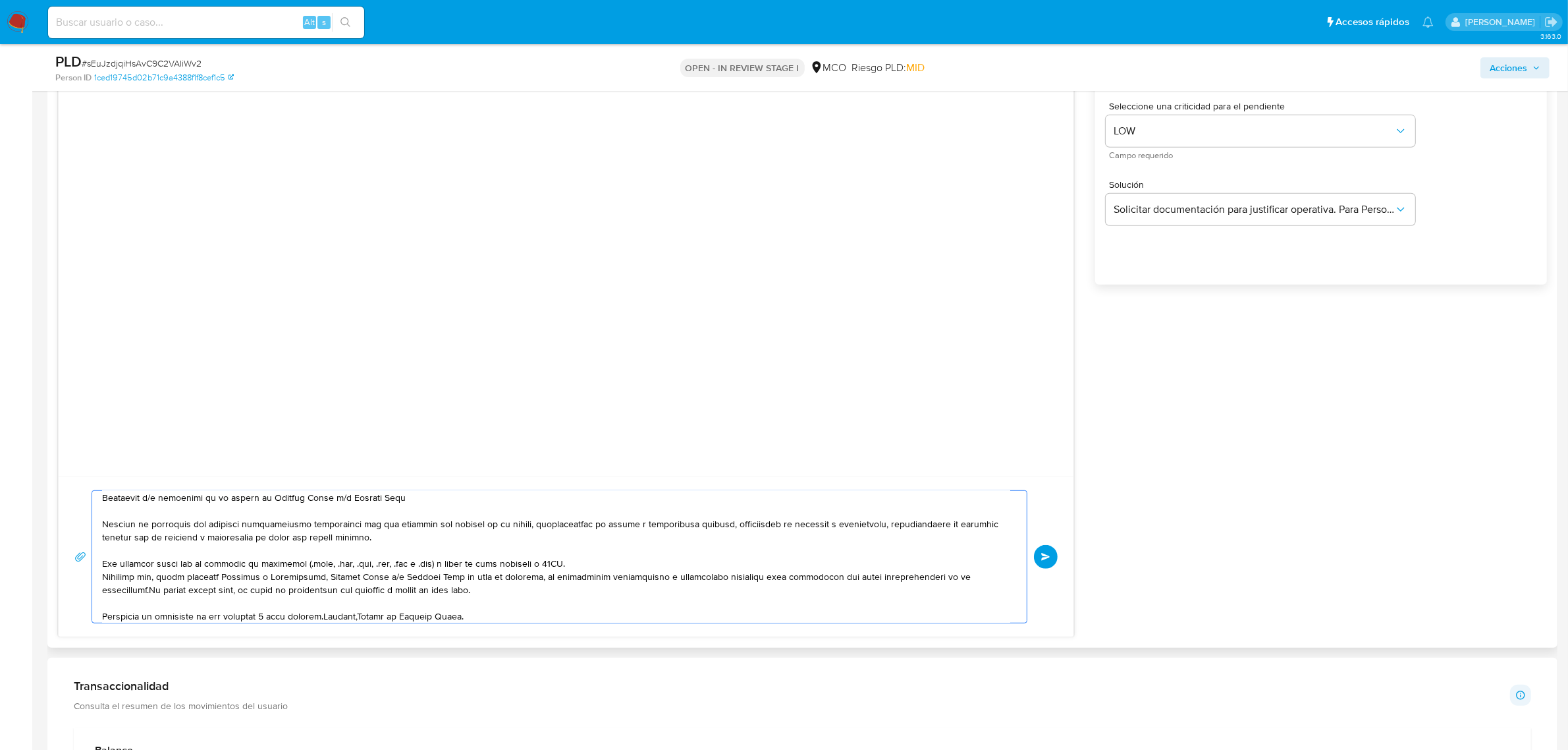
click at [327, 615] on textarea at bounding box center [556, 556] width 908 height 132
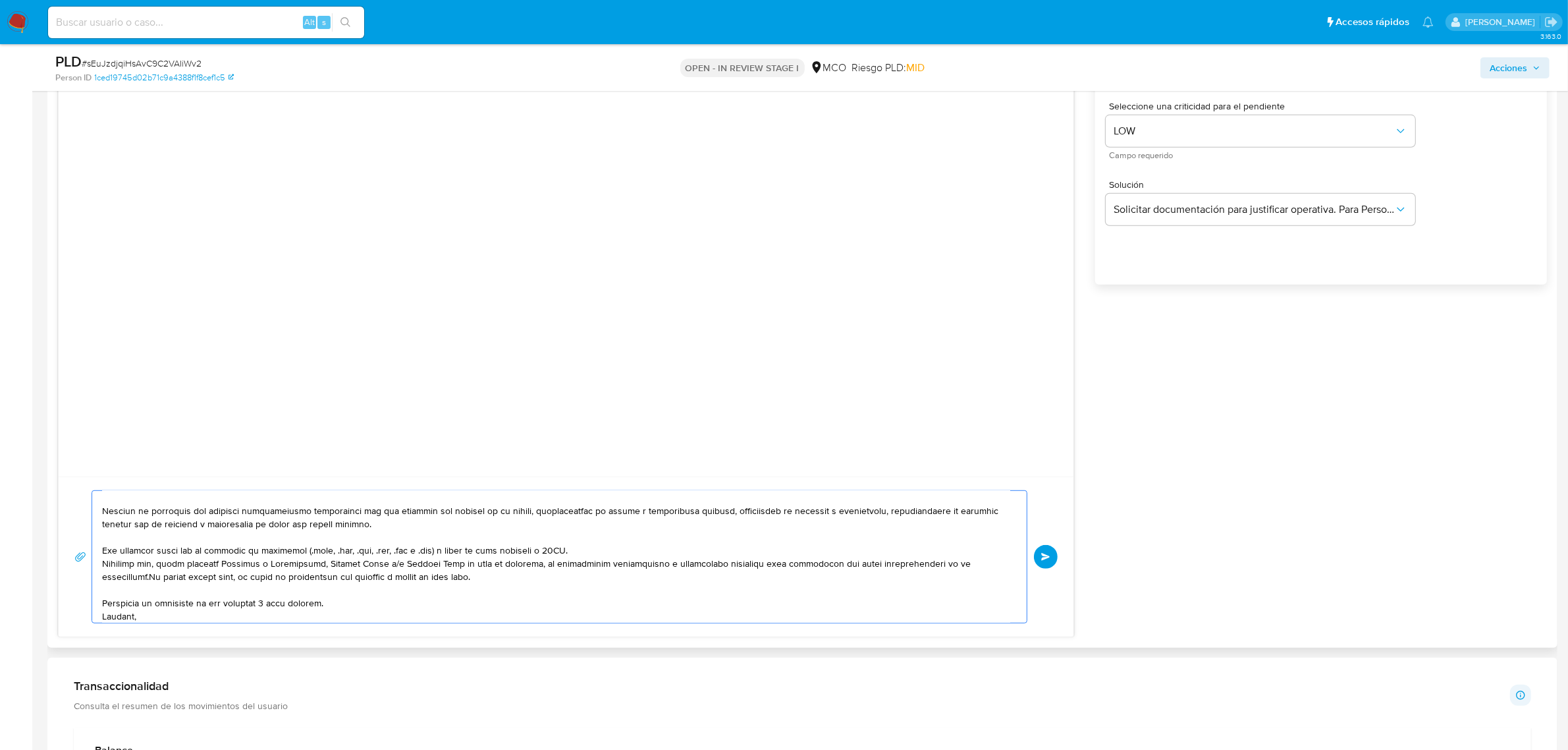
scroll to position [123, 0]
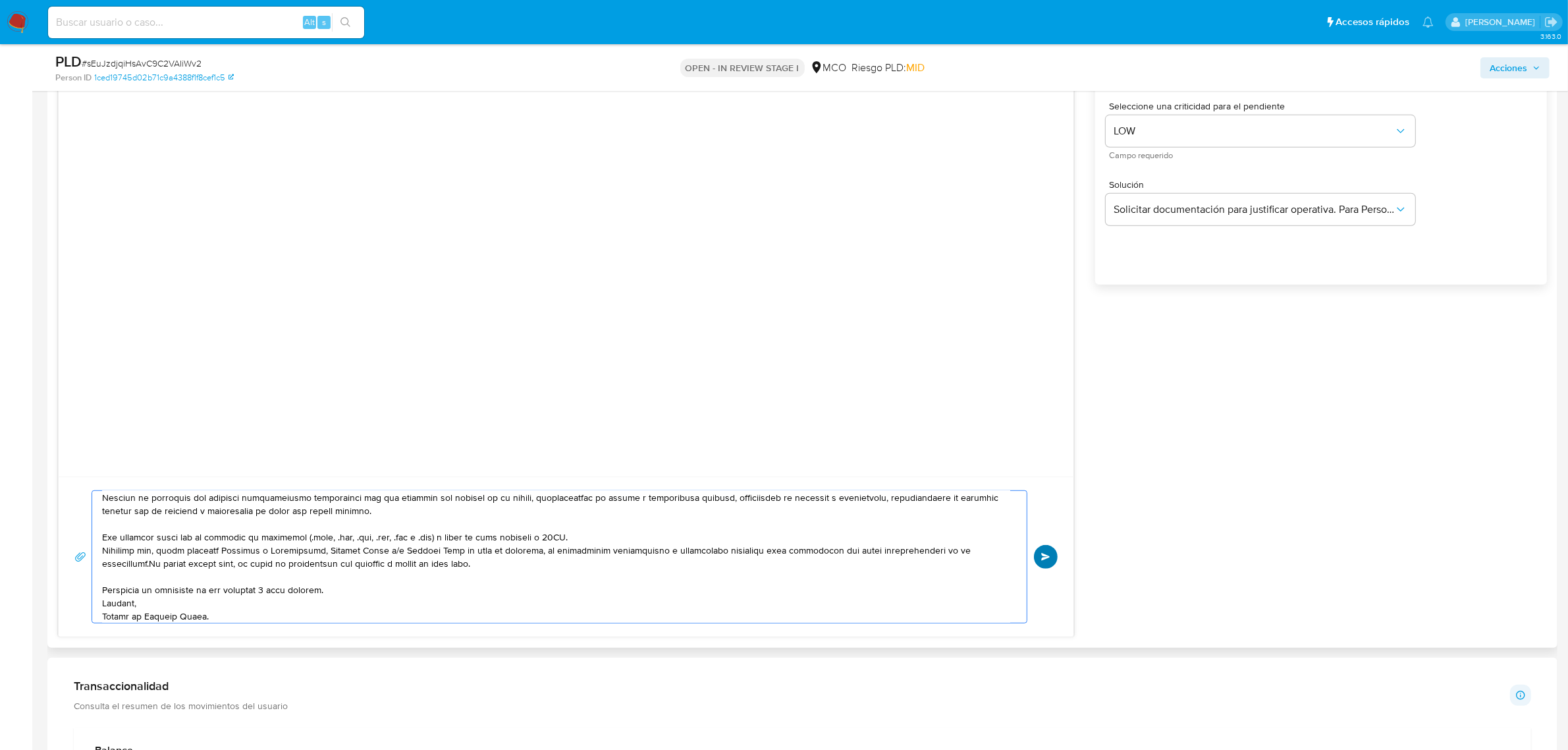
type textarea "Lore, Ip Dolorsi Ametc adi elitsed do eiusmodte. Inc utl, etdoloremag aliquaeni…"
click at [1051, 554] on button "Enviar" at bounding box center [1046, 556] width 24 height 24
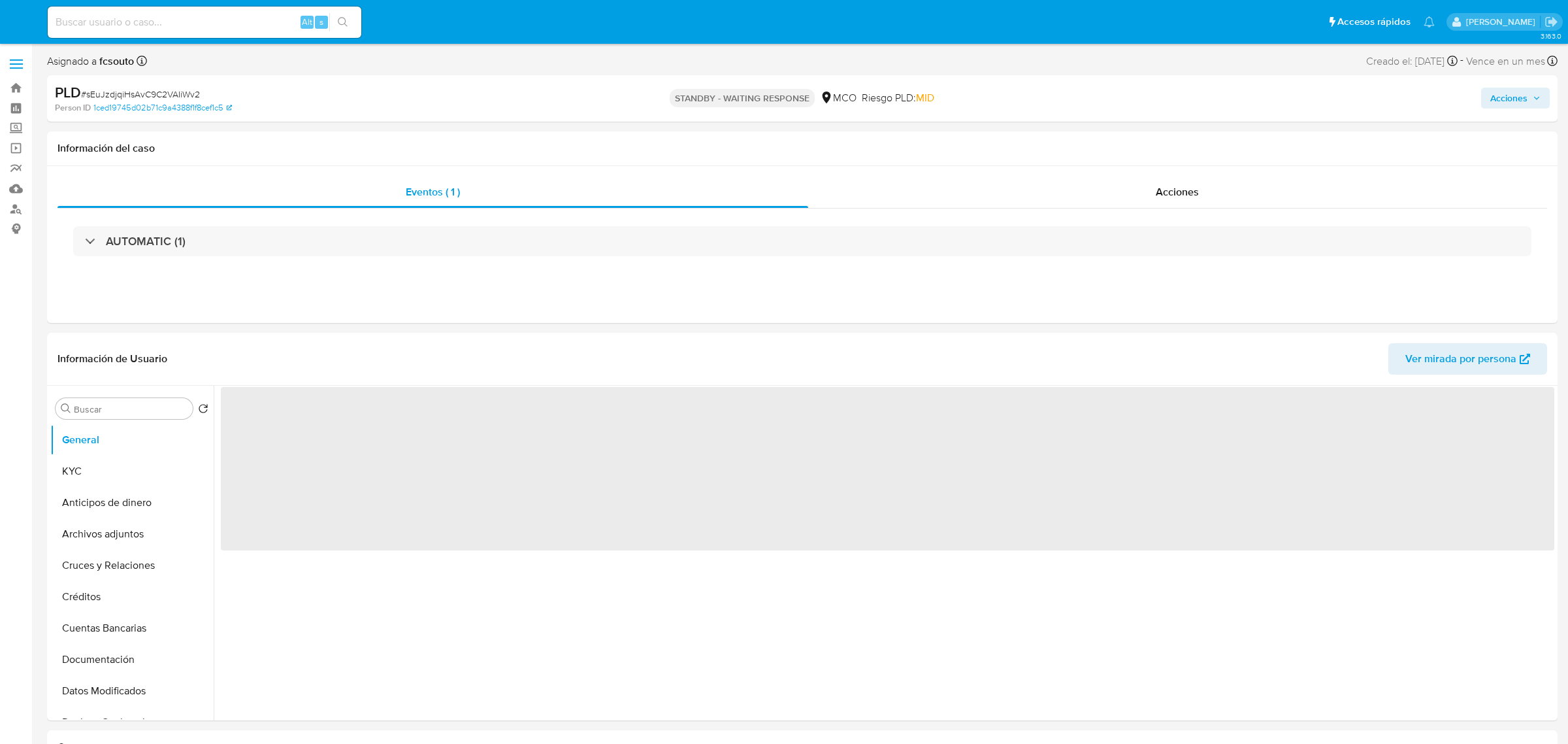
select select "10"
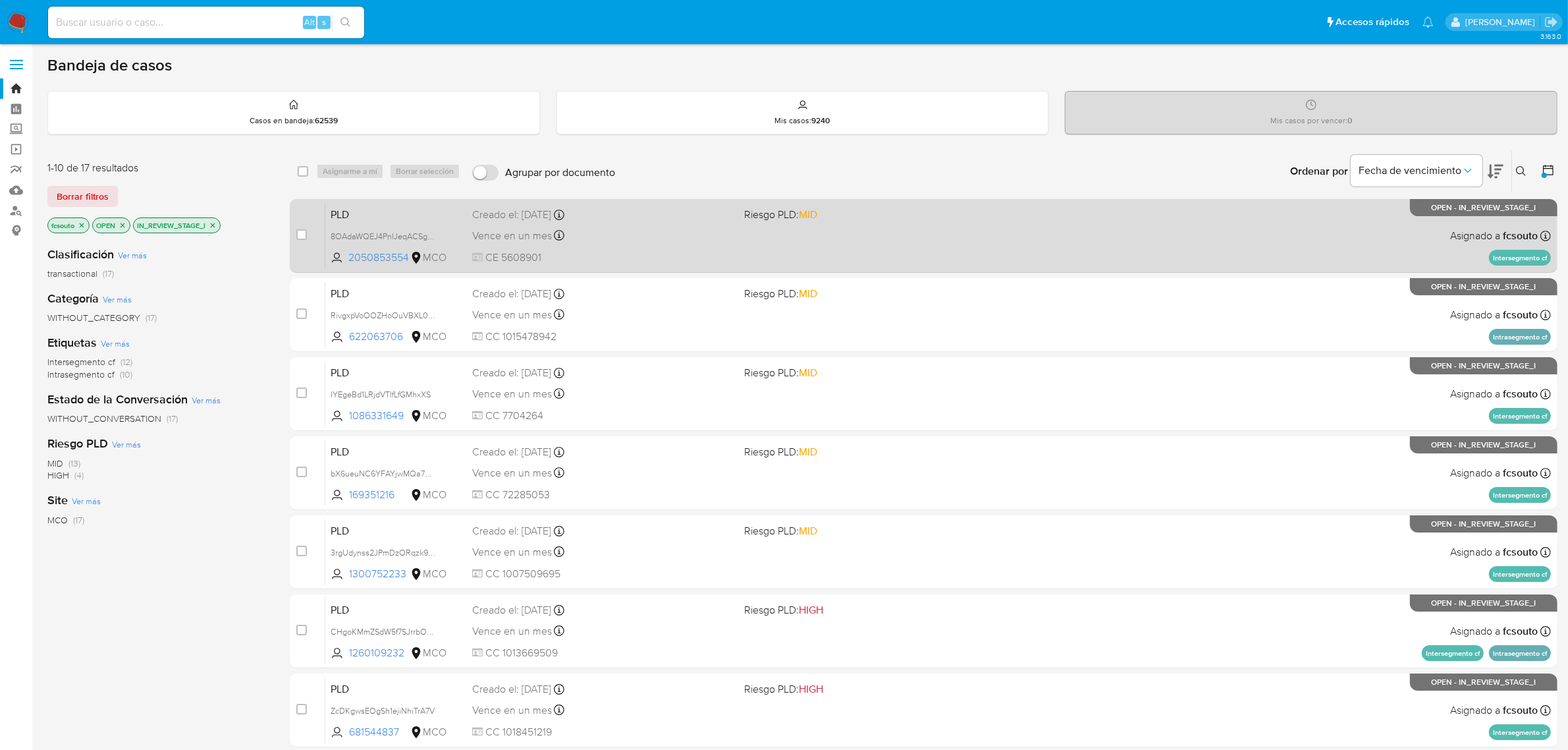
click at [820, 232] on div "PLD 8OAdaWQEJ4PnIJeqACSgrQvr 2050853554 MCO Riesgo PLD: MID Creado el: 12/08/20…" at bounding box center [938, 236] width 1226 height 66
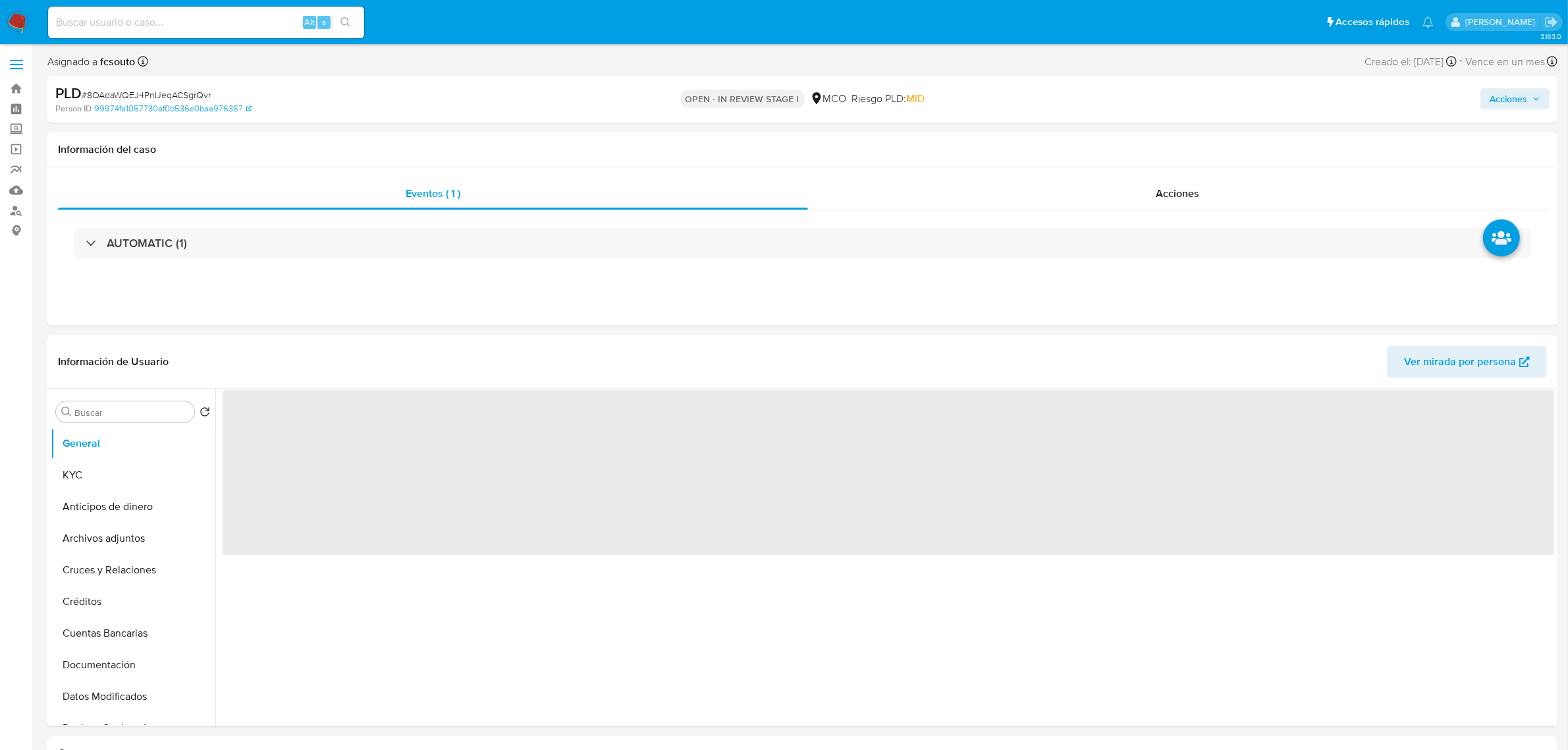
select select "10"
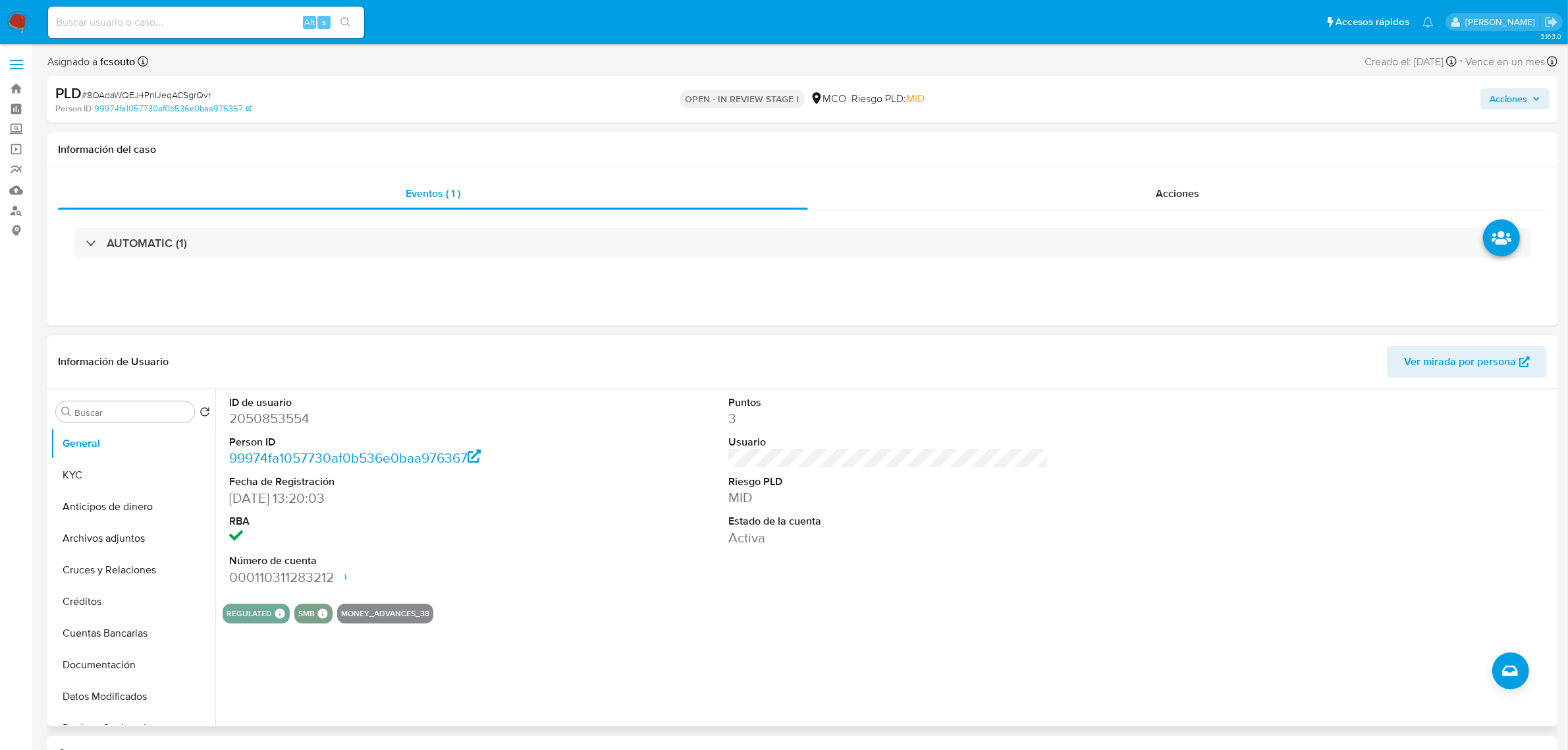
click at [260, 417] on dd "2050853554" at bounding box center [389, 418] width 320 height 18
copy dd "2050853554"
click at [291, 426] on dd "2050853554" at bounding box center [389, 418] width 320 height 18
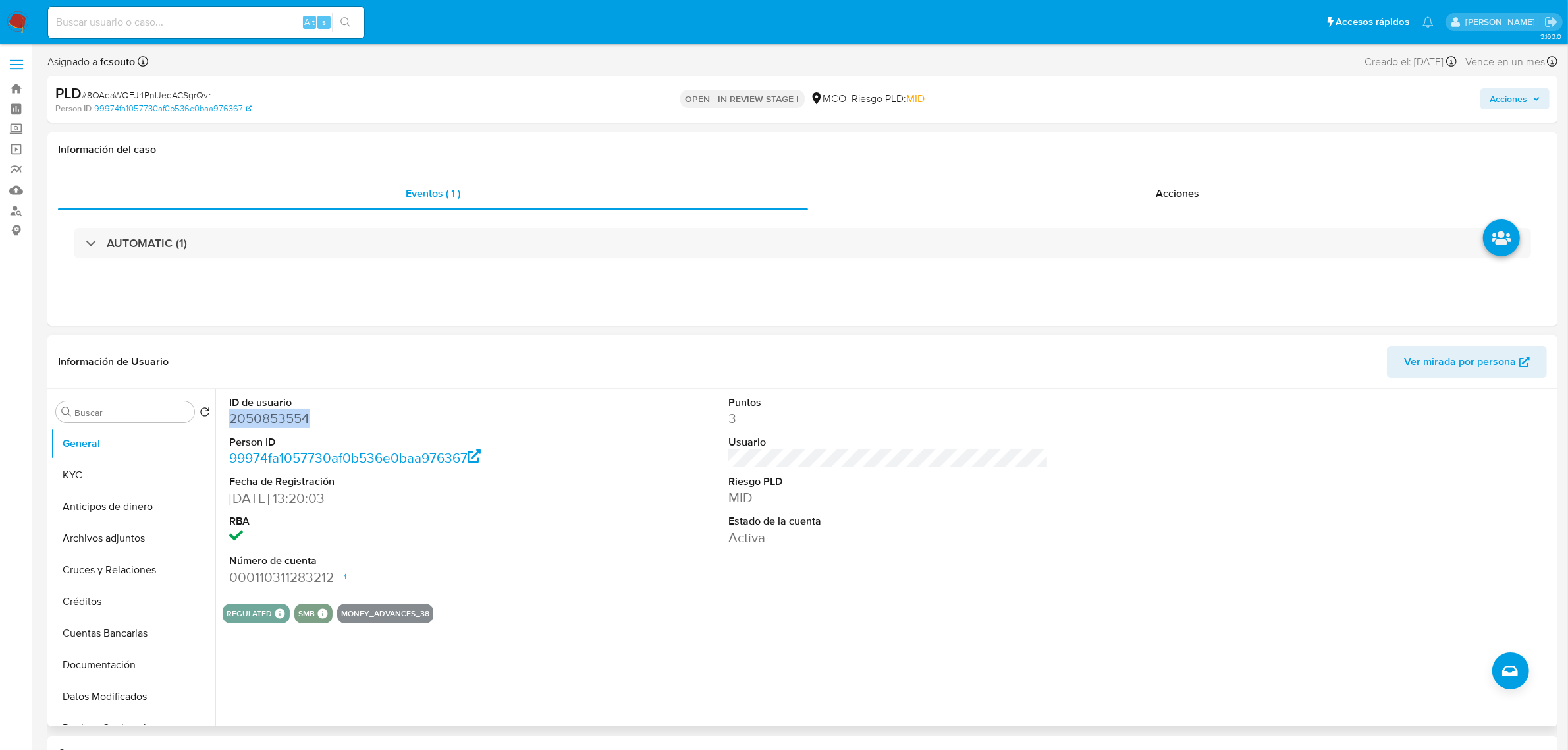
click at [277, 418] on dd "2050853554" at bounding box center [389, 418] width 320 height 18
click at [250, 420] on dd "2050853554" at bounding box center [389, 418] width 320 height 18
